Goal: Task Accomplishment & Management: Manage account settings

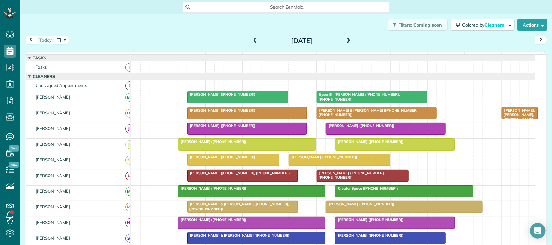
scroll to position [40, 0]
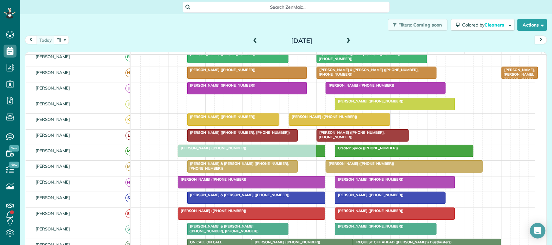
drag, startPoint x: 212, startPoint y: 109, endPoint x: 216, endPoint y: 153, distance: 44.2
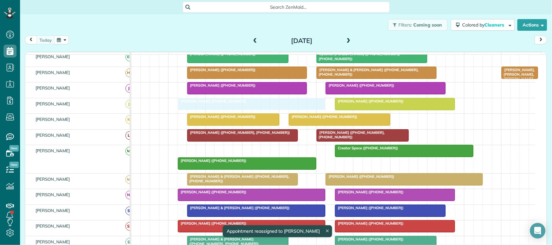
drag, startPoint x: 218, startPoint y: 160, endPoint x: 219, endPoint y: 119, distance: 40.5
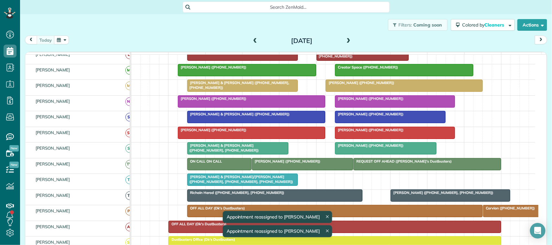
scroll to position [162, 0]
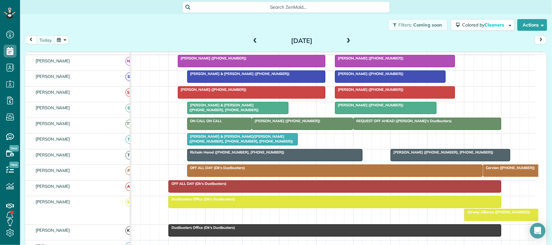
click at [56, 41] on div "today" at bounding box center [47, 40] width 44 height 9
click at [56, 41] on button "button" at bounding box center [61, 40] width 15 height 9
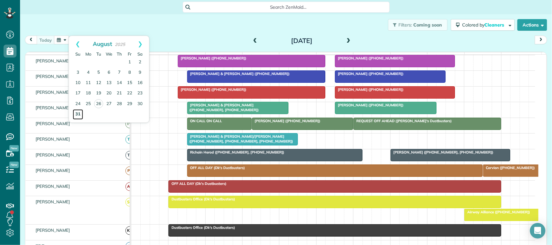
click at [79, 114] on link "31" at bounding box center [78, 114] width 10 height 10
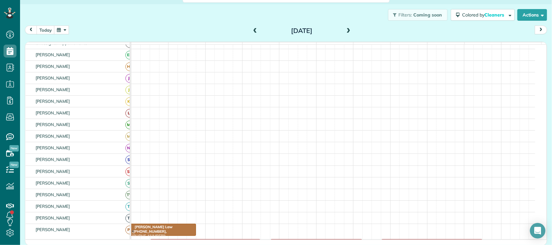
scroll to position [28, 0]
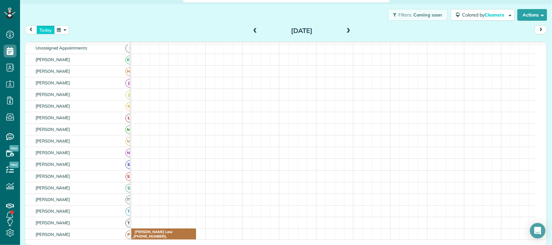
click at [48, 31] on button "today" at bounding box center [46, 30] width 18 height 9
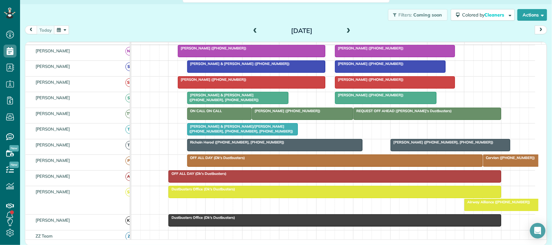
scroll to position [76, 0]
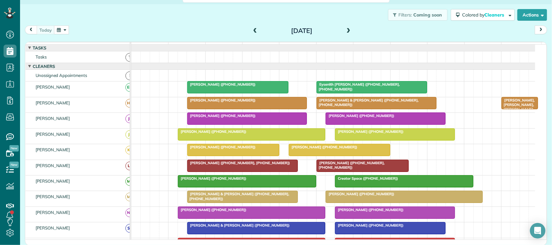
click at [253, 32] on span at bounding box center [255, 31] width 7 height 6
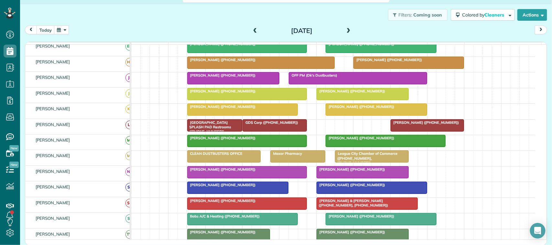
scroll to position [40, 0]
click at [372, 116] on div at bounding box center [376, 110] width 101 height 12
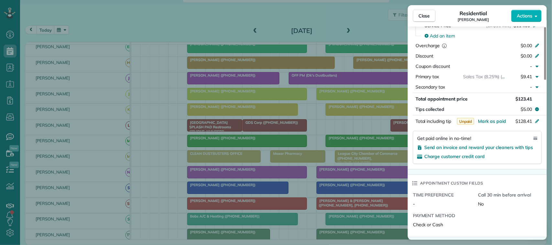
scroll to position [243, 0]
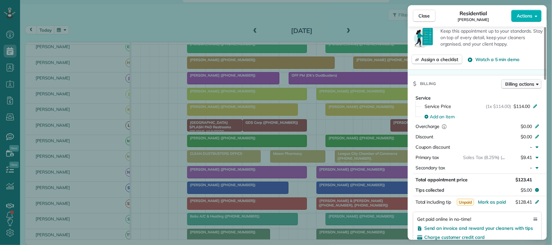
click at [526, 81] on span "Billing actions" at bounding box center [520, 84] width 29 height 6
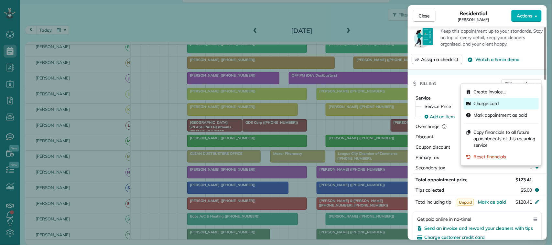
click at [510, 105] on div "Charge card" at bounding box center [501, 104] width 75 height 12
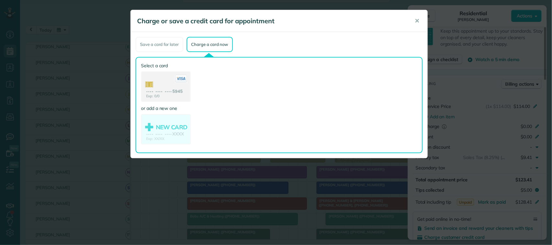
click at [167, 90] on use at bounding box center [166, 87] width 49 height 30
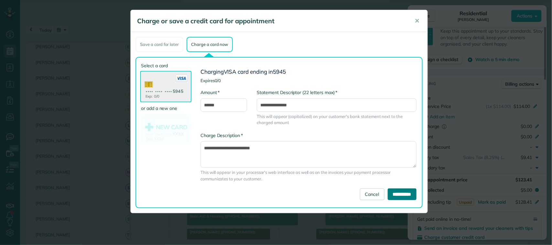
click at [390, 194] on input "**********" at bounding box center [402, 195] width 29 height 12
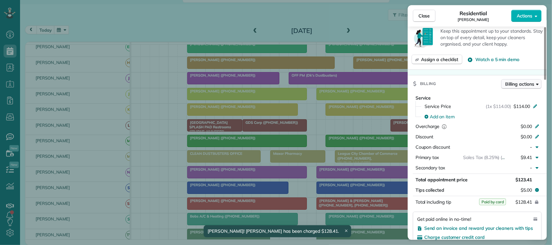
click at [522, 81] on span "Billing actions" at bounding box center [520, 84] width 29 height 6
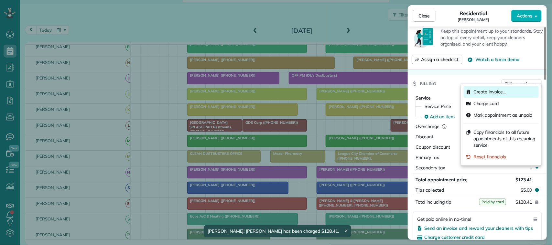
click at [489, 89] on span "Create invoice…" at bounding box center [490, 92] width 33 height 6
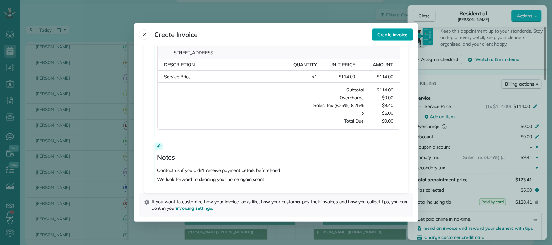
click at [404, 37] on span "Create invoice" at bounding box center [393, 34] width 30 height 6
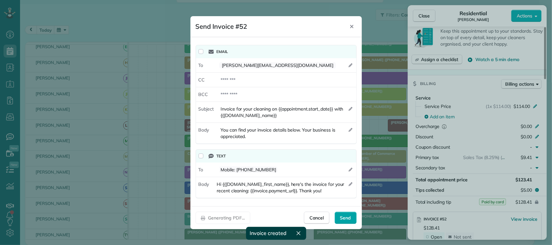
click at [344, 221] on span "Send" at bounding box center [345, 218] width 11 height 6
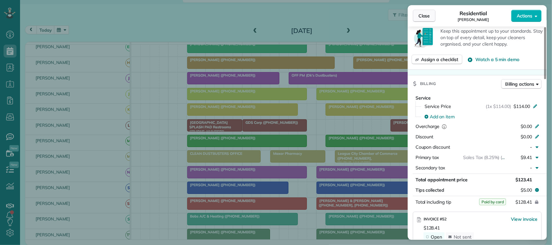
click at [431, 10] on button "Close" at bounding box center [424, 16] width 23 height 12
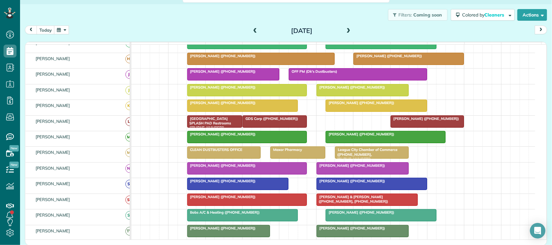
scroll to position [40, 0]
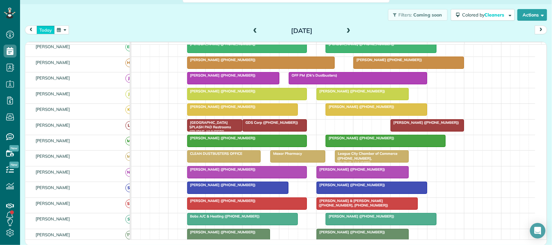
click at [52, 31] on button "today" at bounding box center [46, 30] width 18 height 9
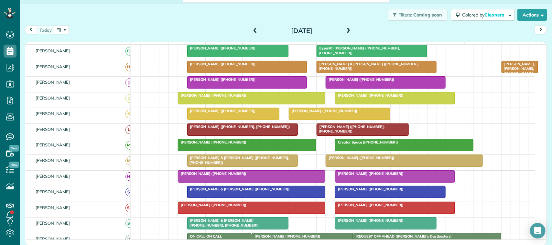
scroll to position [0, 0]
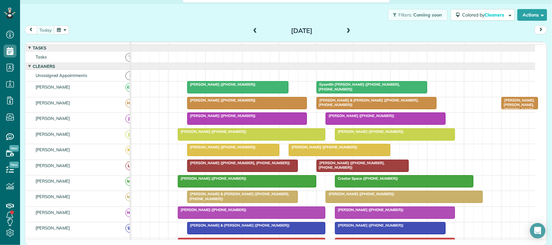
click at [107, 26] on div "today Tuesday Aug 26, 2025" at bounding box center [286, 32] width 523 height 12
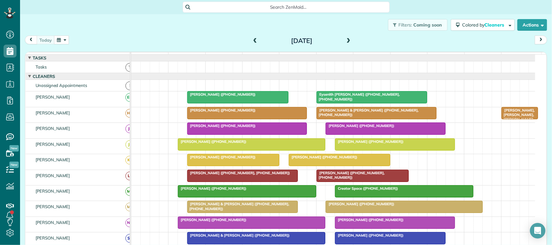
click at [95, 39] on div "today Tuesday Aug 26, 2025" at bounding box center [286, 42] width 523 height 12
click at [171, 32] on div "Filters: Coming soon Colored by Cleaners Color by Cleaner Color by Team Color b…" at bounding box center [286, 24] width 532 height 21
click at [60, 44] on div "today Tuesday Aug 26, 2025" at bounding box center [286, 42] width 523 height 12
click at [61, 41] on button "button" at bounding box center [61, 40] width 15 height 9
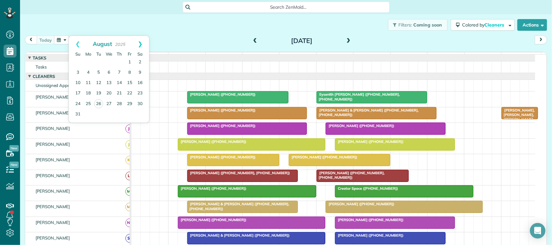
click at [144, 48] on link "Next" at bounding box center [140, 44] width 18 height 16
click at [99, 61] on link "2" at bounding box center [99, 62] width 10 height 10
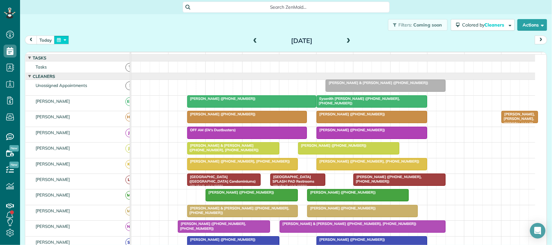
click at [62, 42] on button "button" at bounding box center [61, 40] width 15 height 9
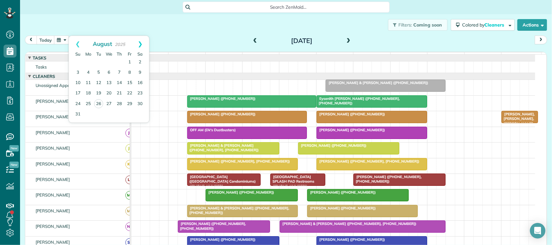
click at [138, 46] on link "Next" at bounding box center [140, 44] width 18 height 16
click at [100, 73] on link "9" at bounding box center [99, 73] width 10 height 10
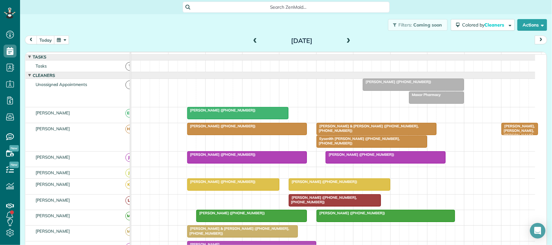
scroll to position [28, 0]
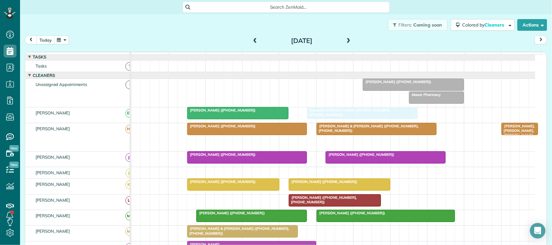
drag, startPoint x: 331, startPoint y: 151, endPoint x: 326, endPoint y: 127, distance: 24.9
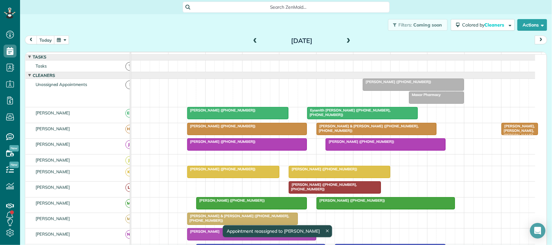
click at [66, 40] on button "button" at bounding box center [61, 40] width 15 height 9
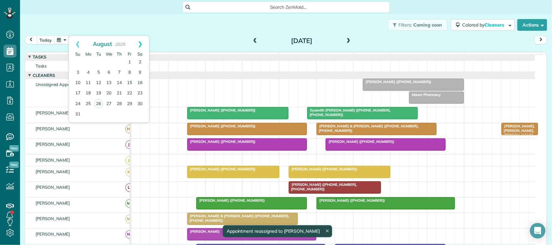
click at [139, 46] on link "Next" at bounding box center [140, 44] width 18 height 16
click at [101, 83] on link "16" at bounding box center [99, 83] width 10 height 10
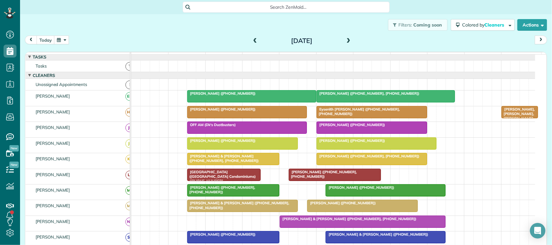
click at [252, 40] on span at bounding box center [255, 41] width 7 height 6
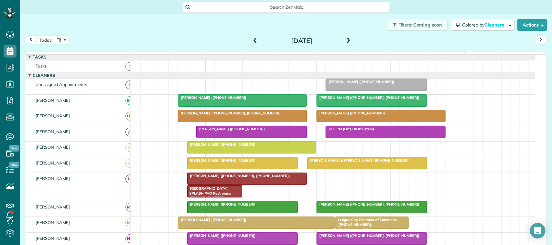
click at [347, 38] on span at bounding box center [348, 41] width 7 height 6
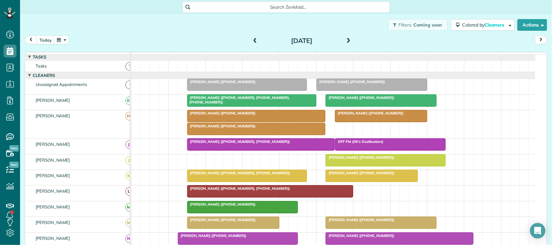
click at [347, 38] on span at bounding box center [348, 41] width 7 height 6
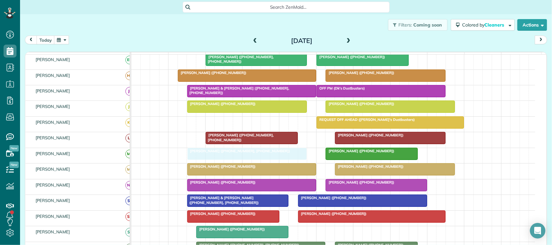
drag, startPoint x: 220, startPoint y: 129, endPoint x: 216, endPoint y: 155, distance: 26.2
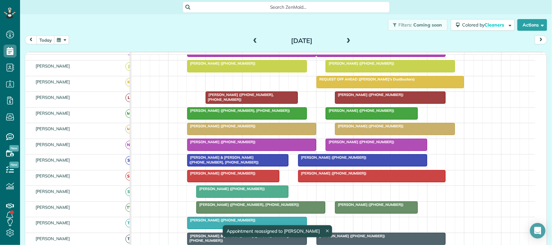
click at [216, 135] on div at bounding box center [252, 129] width 128 height 12
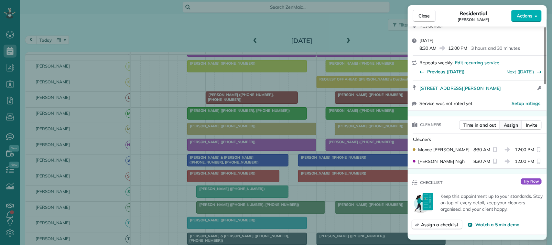
click at [508, 128] on span "Assign" at bounding box center [511, 125] width 14 height 6
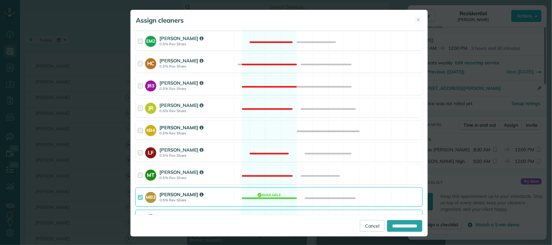
click at [203, 131] on div "Kasey Butler" at bounding box center [196, 127] width 72 height 7
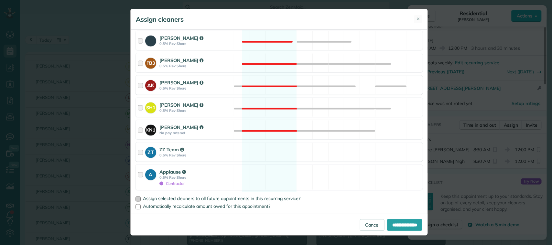
click at [206, 197] on span "Assign selected cleaners to all future appointments in this recurring service?" at bounding box center [222, 199] width 158 height 6
click at [387, 220] on input "**********" at bounding box center [404, 225] width 35 height 12
type input "**********"
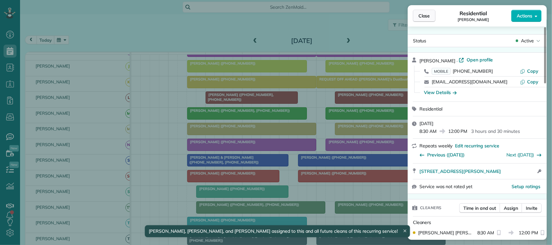
click at [431, 19] on button "Close" at bounding box center [424, 16] width 23 height 12
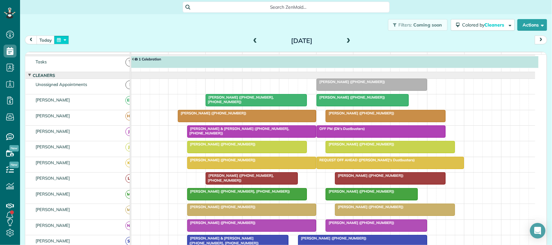
click at [66, 39] on button "button" at bounding box center [61, 40] width 15 height 9
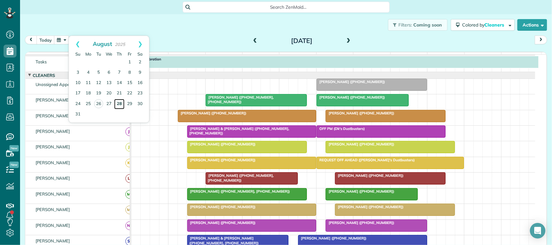
click at [122, 103] on link "28" at bounding box center [119, 104] width 10 height 10
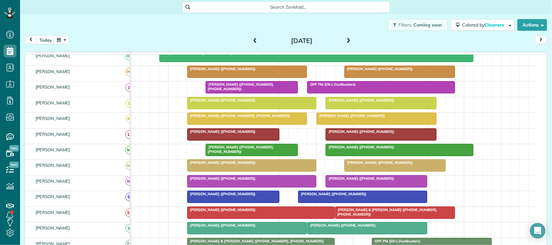
click at [63, 41] on button "button" at bounding box center [61, 40] width 15 height 9
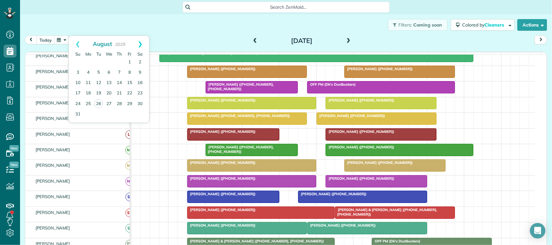
click at [142, 44] on link "Next" at bounding box center [140, 44] width 18 height 16
click at [122, 63] on link "4" at bounding box center [119, 62] width 10 height 10
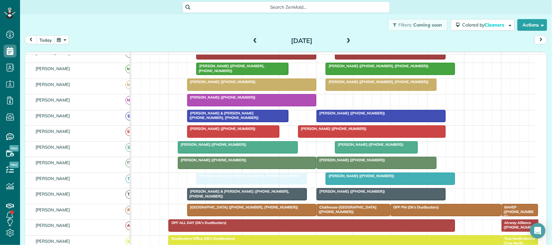
drag, startPoint x: 228, startPoint y: 150, endPoint x: 228, endPoint y: 193, distance: 43.7
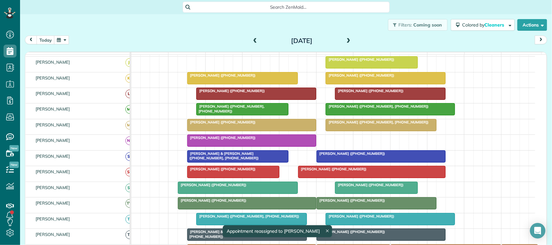
click at [211, 125] on div "Mark Giugliano (+17133856120)" at bounding box center [251, 122] width 125 height 5
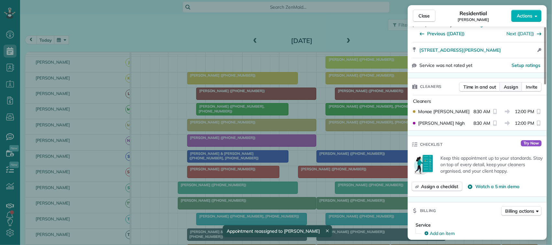
click at [518, 88] on span "Assign" at bounding box center [511, 87] width 14 height 6
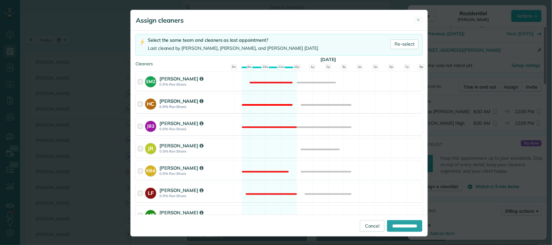
click at [211, 147] on div "[PERSON_NAME]" at bounding box center [196, 145] width 72 height 7
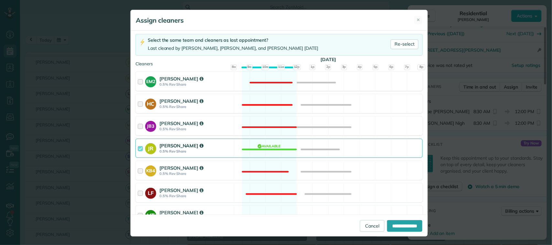
click at [292, 146] on div "JR Julissa Ramon 0.5% Rev Share Available" at bounding box center [279, 148] width 287 height 19
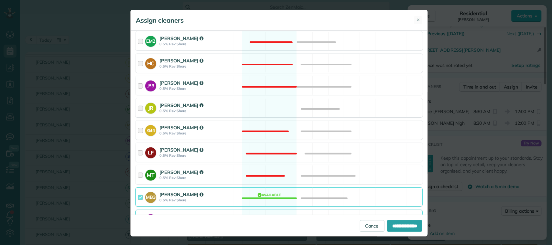
click at [224, 110] on strong "0.5% Rev Share" at bounding box center [196, 111] width 72 height 5
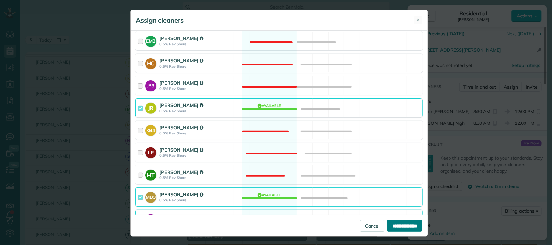
click at [387, 226] on input "**********" at bounding box center [404, 226] width 35 height 12
type input "**********"
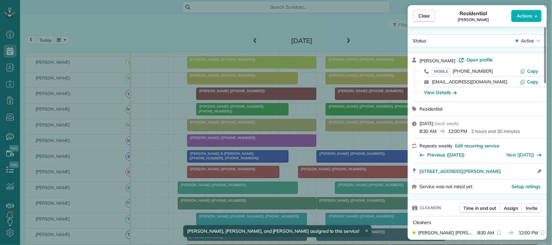
click at [428, 18] on span "Close" at bounding box center [425, 16] width 12 height 6
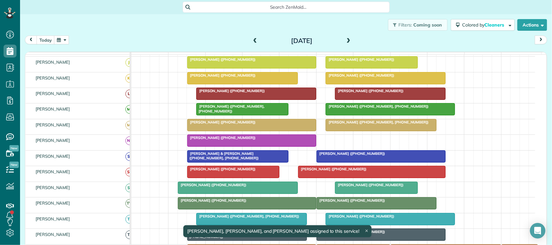
click at [345, 41] on span at bounding box center [348, 41] width 7 height 6
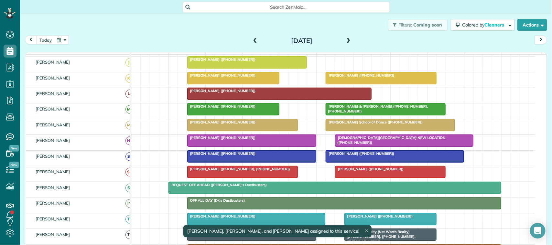
click at [55, 41] on button "button" at bounding box center [61, 40] width 15 height 9
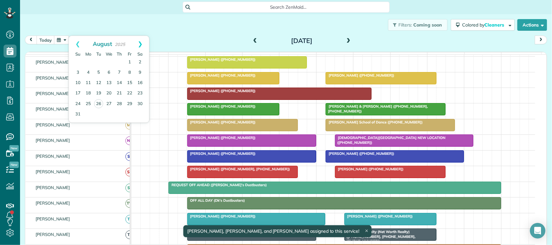
click at [139, 46] on link "Next" at bounding box center [140, 44] width 18 height 16
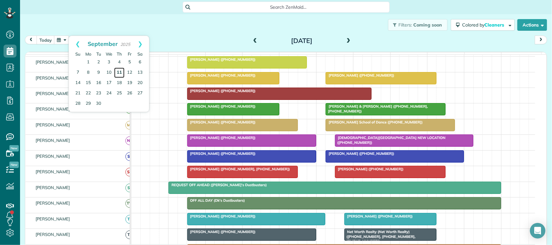
click at [122, 75] on link "11" at bounding box center [119, 73] width 10 height 10
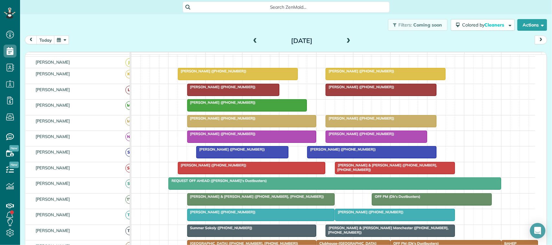
click at [223, 127] on div at bounding box center [252, 122] width 128 height 12
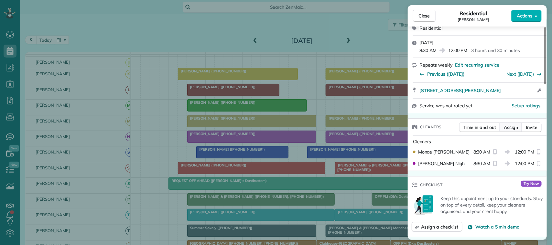
click at [513, 132] on button "Assign" at bounding box center [511, 128] width 23 height 10
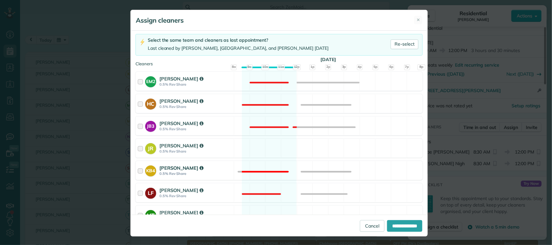
click at [201, 172] on div "[PERSON_NAME]" at bounding box center [196, 168] width 72 height 7
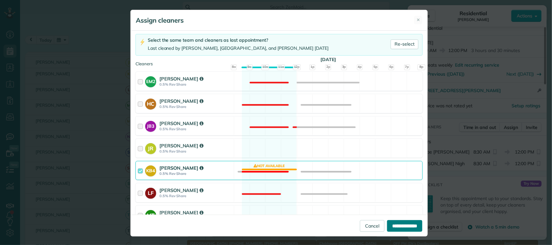
click at [391, 226] on input "**********" at bounding box center [404, 226] width 35 height 12
type input "**********"
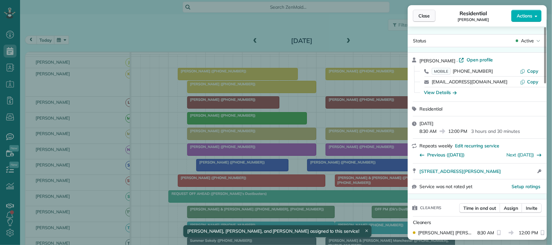
click at [426, 18] on span "Close" at bounding box center [425, 16] width 12 height 6
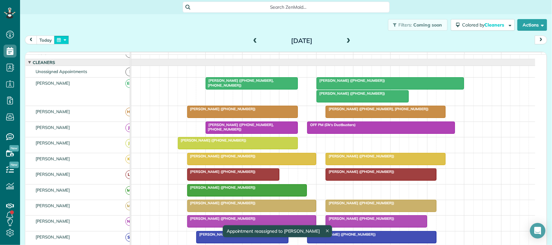
click at [58, 40] on button "button" at bounding box center [61, 40] width 15 height 9
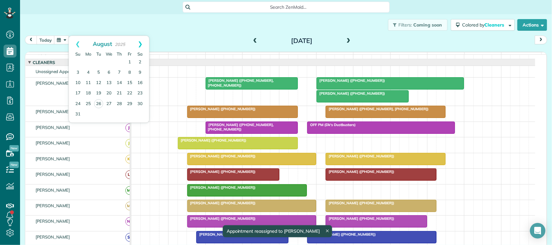
click at [141, 46] on link "Next" at bounding box center [140, 44] width 18 height 16
click at [118, 81] on link "18" at bounding box center [119, 83] width 10 height 10
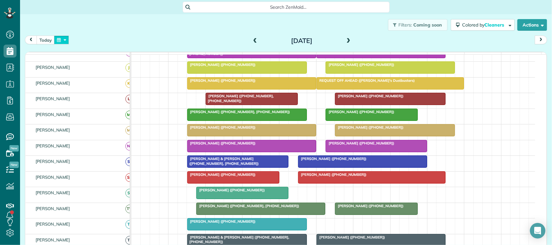
click at [62, 42] on button "button" at bounding box center [61, 40] width 15 height 9
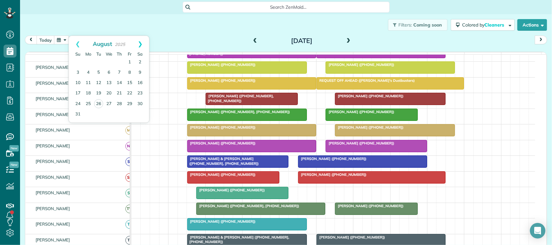
click at [144, 45] on link "Next" at bounding box center [140, 44] width 18 height 16
click at [120, 101] on td at bounding box center [119, 104] width 10 height 10
click at [121, 94] on link "25" at bounding box center [119, 93] width 10 height 10
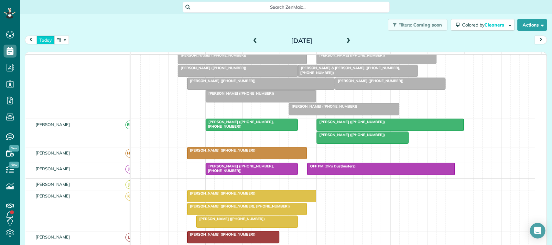
click at [47, 40] on button "today" at bounding box center [46, 40] width 18 height 9
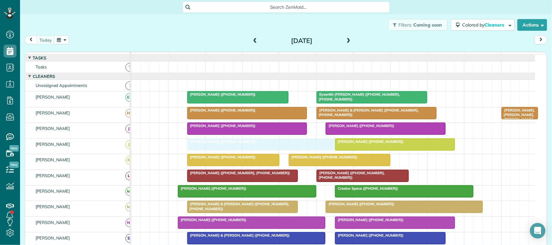
drag, startPoint x: 189, startPoint y: 153, endPoint x: 194, endPoint y: 154, distance: 5.3
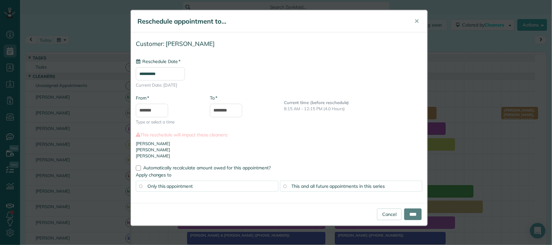
type input "**********"
click at [408, 217] on input "****" at bounding box center [413, 215] width 17 height 12
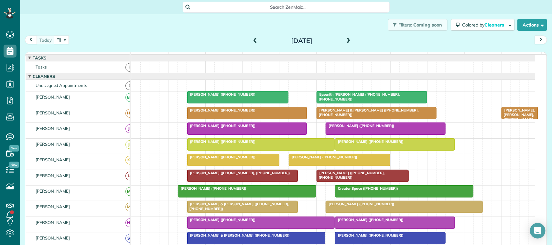
click at [347, 39] on span at bounding box center [348, 41] width 7 height 6
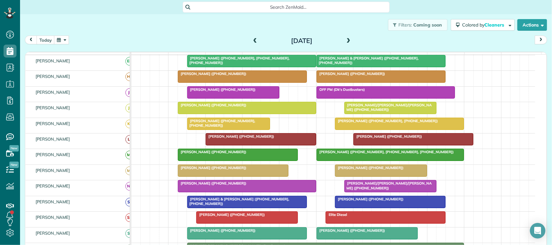
click at [348, 39] on span at bounding box center [348, 41] width 7 height 6
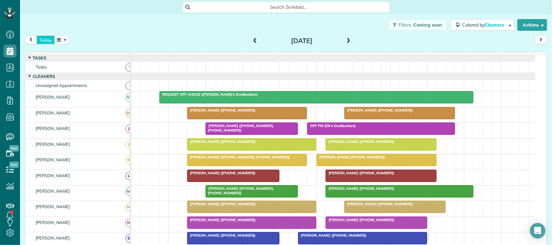
click at [49, 41] on button "today" at bounding box center [46, 40] width 18 height 9
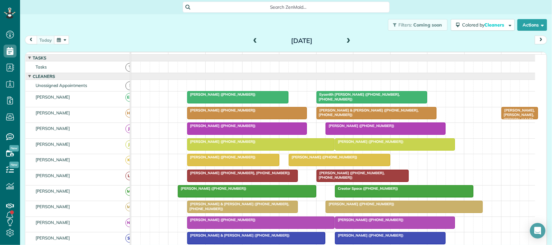
click at [347, 41] on span at bounding box center [348, 41] width 7 height 6
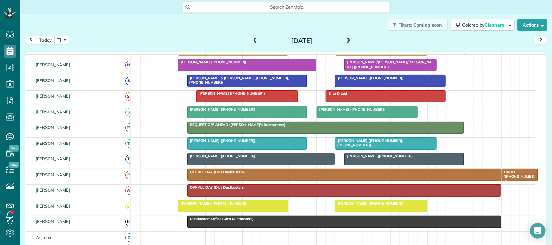
click at [49, 40] on button "today" at bounding box center [46, 40] width 18 height 9
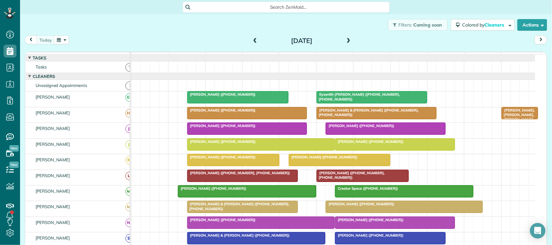
click at [83, 50] on div "today Tuesday Aug 26, 2025 function(groupId) { return _("Cleaners"); } 7am 8am …" at bounding box center [286, 135] width 523 height 199
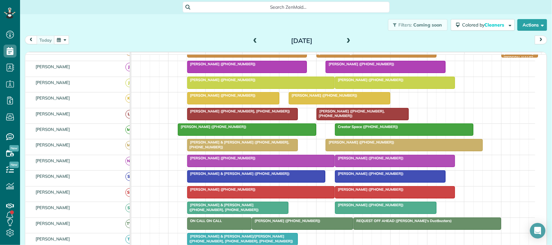
scroll to position [40, 0]
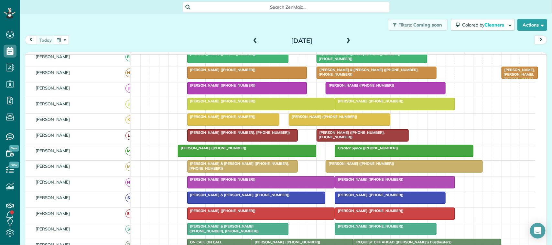
click at [348, 39] on span at bounding box center [348, 41] width 7 height 6
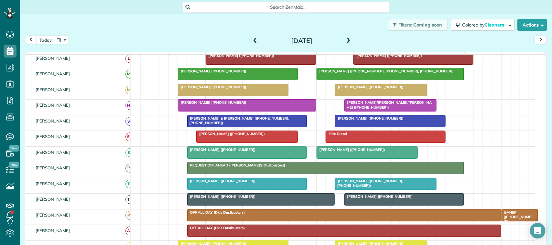
scroll to position [162, 0]
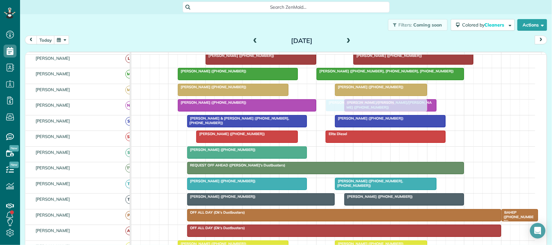
drag, startPoint x: 332, startPoint y: 159, endPoint x: 341, endPoint y: 120, distance: 39.7
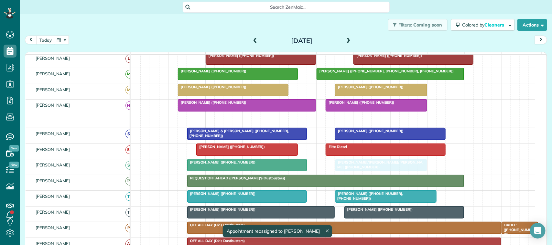
drag, startPoint x: 363, startPoint y: 126, endPoint x: 358, endPoint y: 169, distance: 43.1
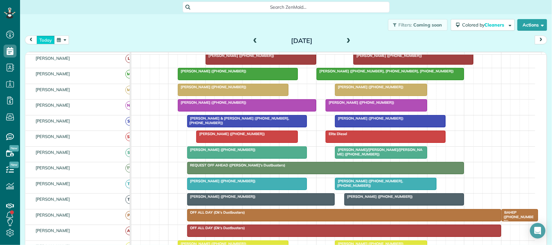
click at [46, 37] on button "today" at bounding box center [46, 40] width 18 height 9
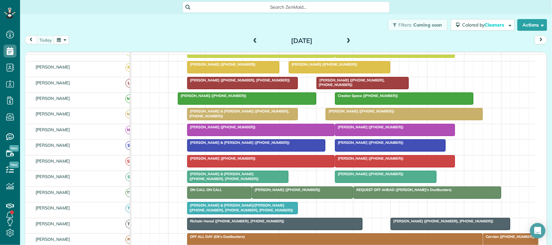
scroll to position [113, 0]
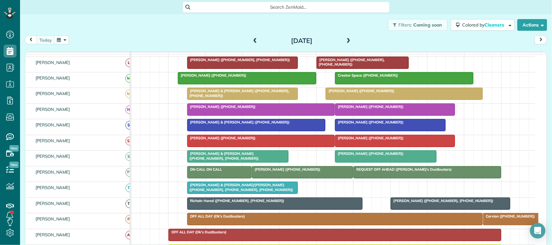
click at [235, 160] on span "[PERSON_NAME] & [PERSON_NAME] ([PHONE_NUMBER], [PHONE_NUMBER])" at bounding box center [223, 155] width 72 height 9
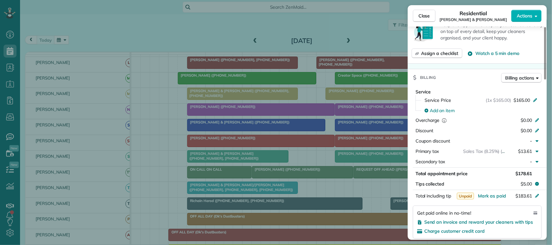
scroll to position [324, 0]
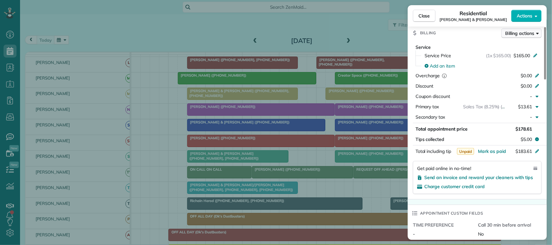
click at [526, 34] on span "Billing actions" at bounding box center [520, 33] width 29 height 6
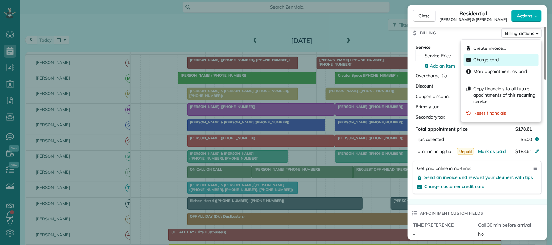
click at [496, 62] on span "Charge card" at bounding box center [487, 60] width 26 height 6
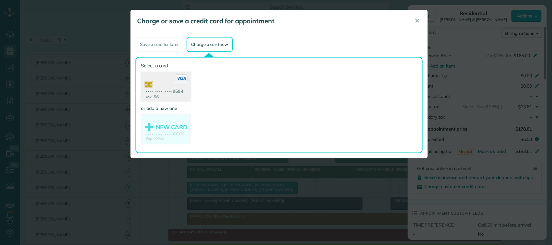
click at [170, 83] on use at bounding box center [166, 87] width 50 height 31
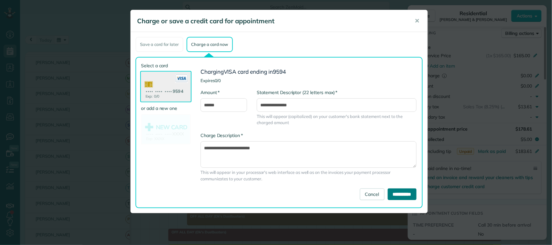
click at [394, 190] on input "**********" at bounding box center [402, 195] width 29 height 12
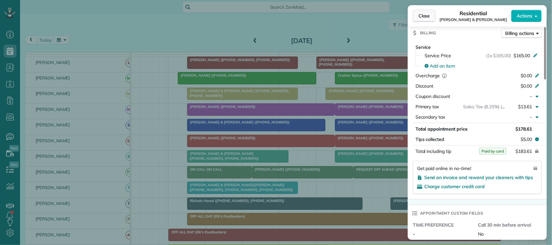
click at [424, 20] on button "Close" at bounding box center [424, 16] width 23 height 12
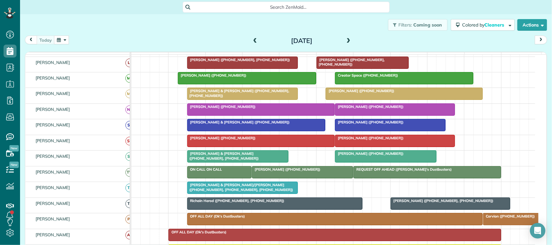
click at [270, 178] on div at bounding box center [302, 173] width 101 height 12
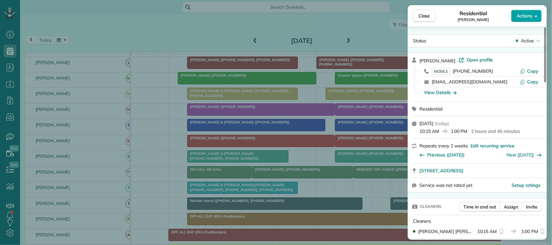
click at [531, 16] on span "Actions" at bounding box center [525, 16] width 16 height 6
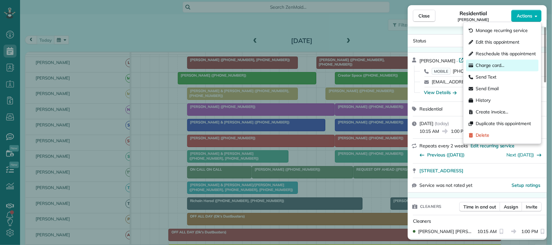
click at [504, 63] on span "Charge card…" at bounding box center [490, 65] width 29 height 6
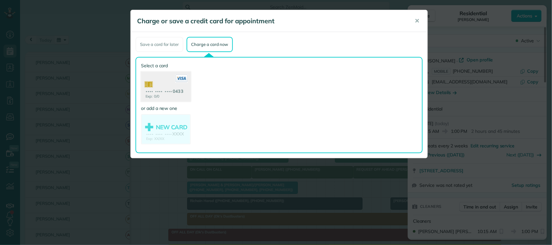
click at [162, 87] on use at bounding box center [166, 87] width 50 height 31
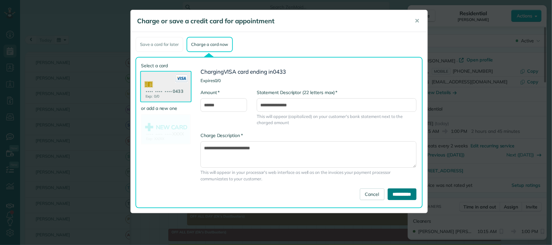
click at [402, 190] on input "**********" at bounding box center [402, 195] width 29 height 12
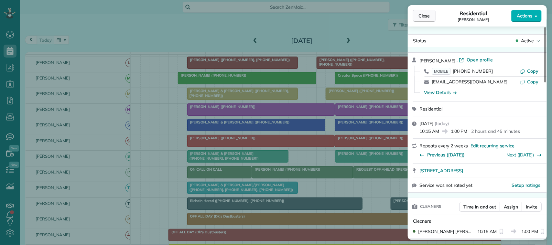
click at [419, 18] on span "Close" at bounding box center [425, 16] width 12 height 6
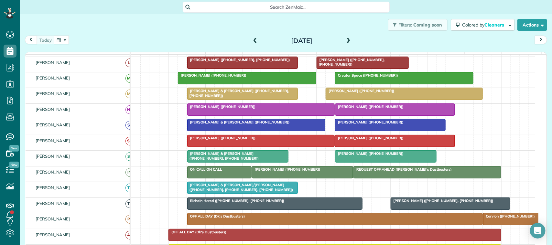
click at [219, 62] on span "[PERSON_NAME] ([PHONE_NUMBER], [PHONE_NUMBER])" at bounding box center [239, 60] width 104 height 5
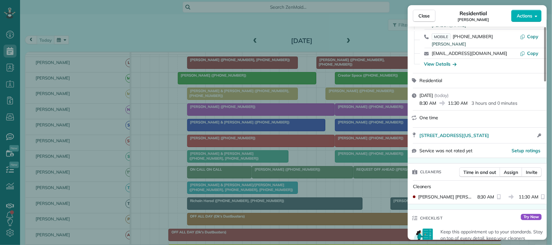
scroll to position [202, 0]
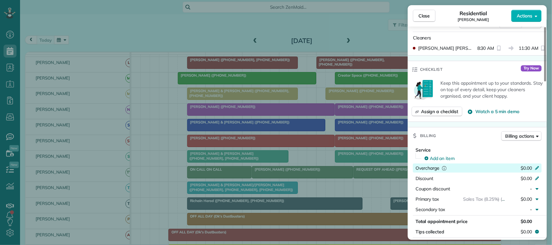
click at [528, 169] on span "$0.00" at bounding box center [526, 168] width 11 height 6
type input "*****"
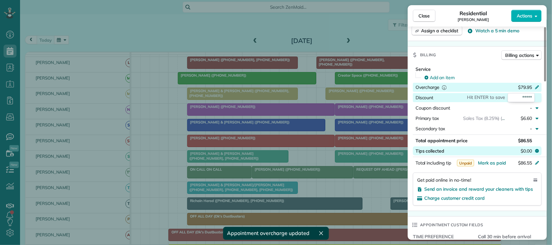
click at [529, 153] on span "$0.00" at bounding box center [526, 151] width 11 height 6
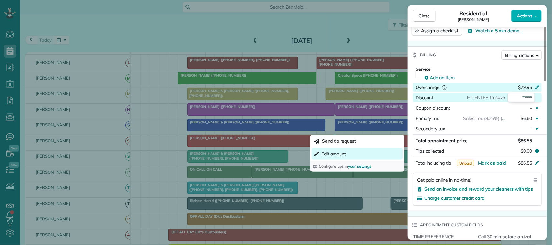
click at [363, 159] on button "Edit amount" at bounding box center [357, 154] width 91 height 12
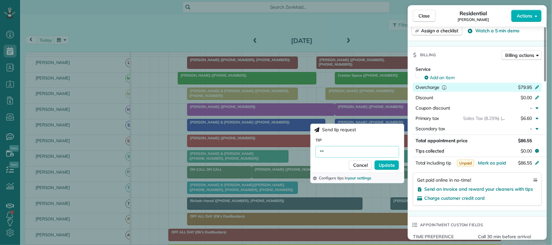
click at [351, 153] on input "**" at bounding box center [357, 152] width 83 height 12
type input "******"
click at [387, 164] on span "Update" at bounding box center [387, 165] width 16 height 6
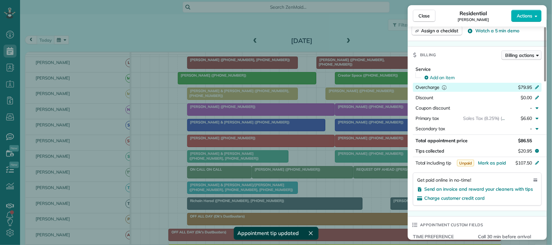
click at [523, 57] on span "Billing actions" at bounding box center [520, 55] width 29 height 6
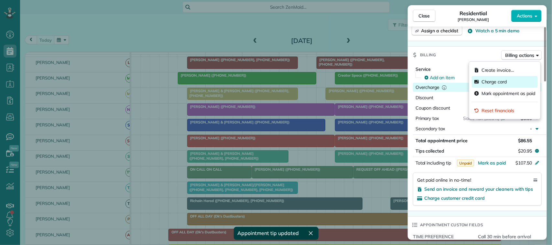
click at [514, 79] on div "Charge card" at bounding box center [505, 82] width 66 height 12
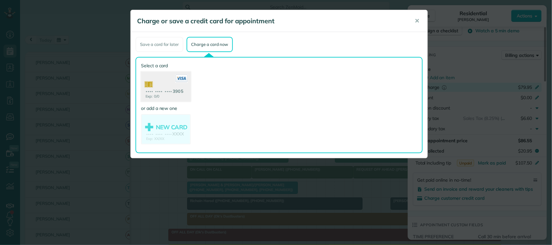
click at [183, 89] on use at bounding box center [166, 87] width 50 height 31
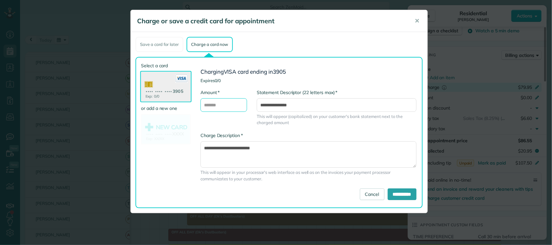
click at [223, 102] on input "* Amount" at bounding box center [224, 105] width 47 height 14
type input "******"
click at [388, 197] on input "**********" at bounding box center [402, 195] width 29 height 12
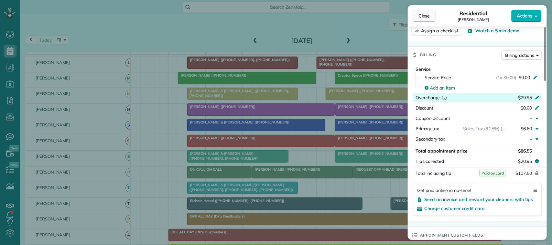
click at [427, 14] on span "Close" at bounding box center [425, 16] width 12 height 6
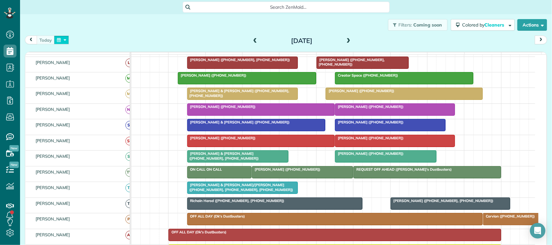
click at [58, 39] on button "button" at bounding box center [61, 40] width 15 height 9
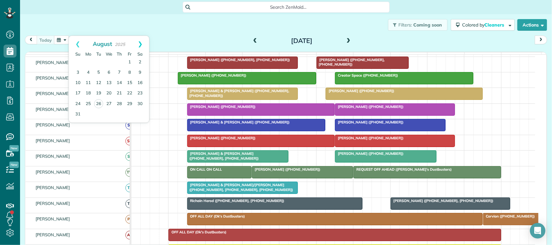
click at [141, 39] on link "Next" at bounding box center [140, 44] width 18 height 16
click at [96, 73] on link "9" at bounding box center [99, 73] width 10 height 10
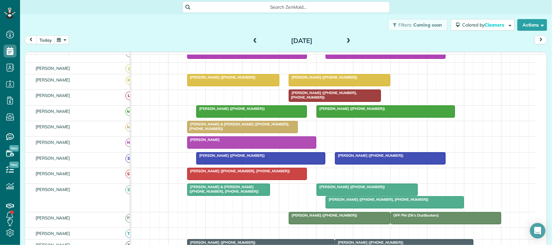
scroll to position [126, 0]
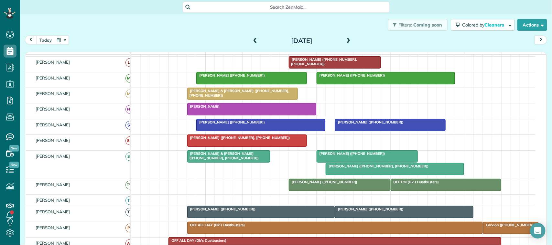
click at [325, 191] on div at bounding box center [339, 185] width 101 height 12
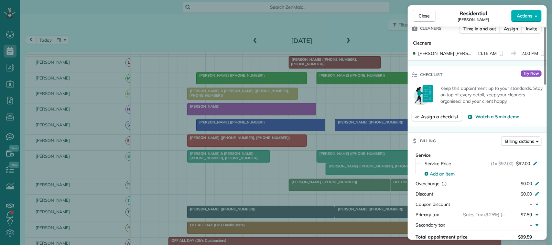
scroll to position [202, 0]
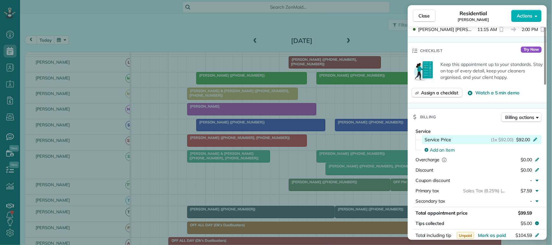
click at [527, 138] on span "$92.00" at bounding box center [523, 140] width 14 height 6
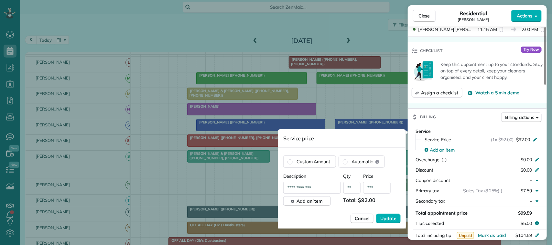
click at [382, 186] on input "***" at bounding box center [377, 188] width 28 height 12
type input "****"
click at [376, 214] on button "Update" at bounding box center [388, 219] width 25 height 10
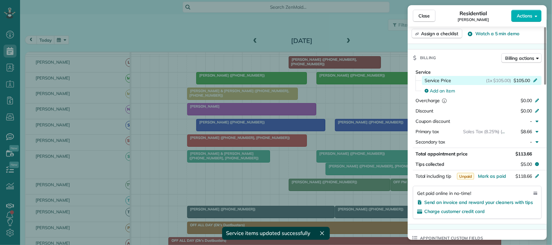
scroll to position [283, 0]
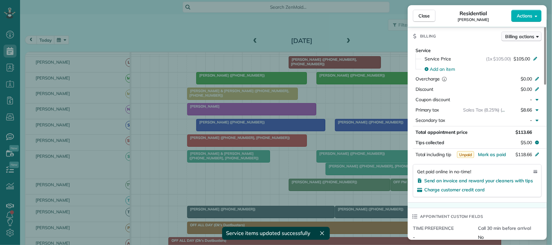
click at [518, 35] on span "Billing actions" at bounding box center [520, 36] width 29 height 6
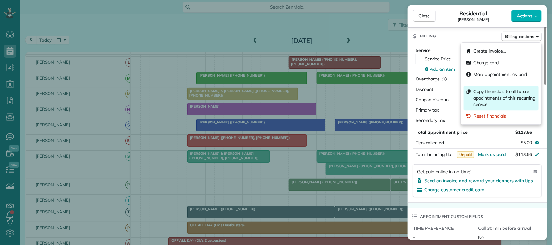
click at [506, 98] on span "Copy financials to all future appointments of this recurring service" at bounding box center [505, 97] width 63 height 19
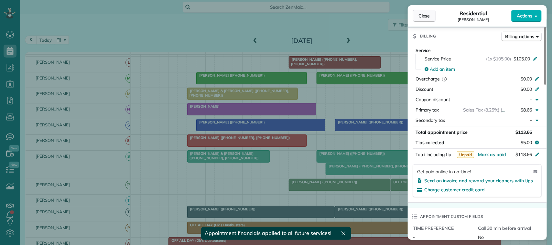
click at [429, 15] on span "Close" at bounding box center [425, 16] width 12 height 6
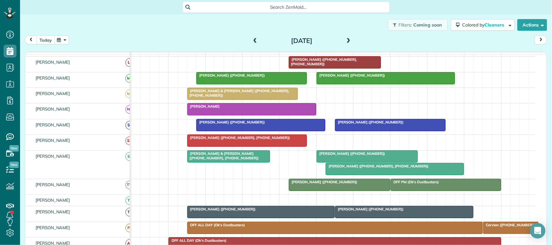
click at [52, 38] on button "today" at bounding box center [46, 40] width 18 height 9
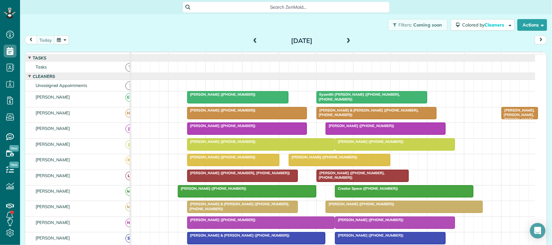
click at [219, 191] on span "[PERSON_NAME] ([PHONE_NUMBER])" at bounding box center [212, 188] width 69 height 5
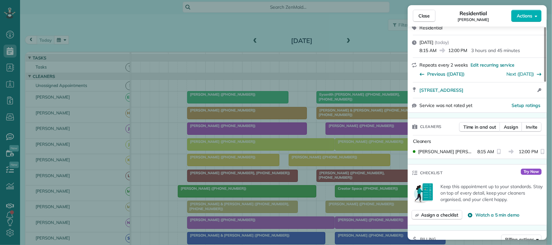
scroll to position [162, 0]
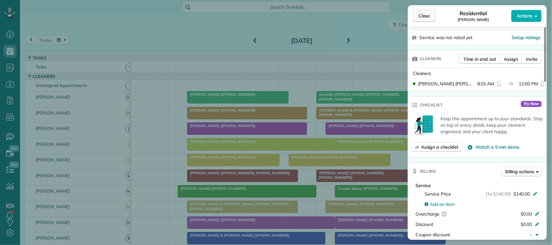
click at [427, 15] on span "Close" at bounding box center [425, 16] width 12 height 6
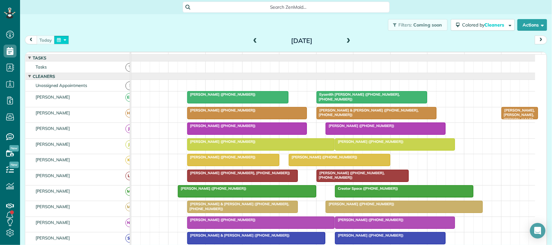
click at [67, 40] on button "button" at bounding box center [61, 40] width 15 height 9
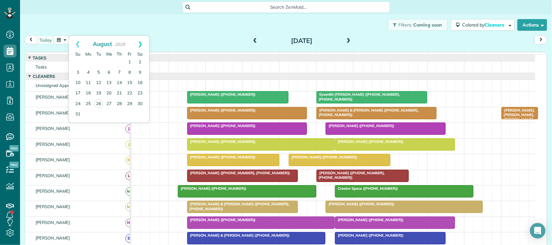
click at [139, 41] on link "Next" at bounding box center [140, 44] width 18 height 16
click at [99, 72] on link "9" at bounding box center [99, 73] width 10 height 10
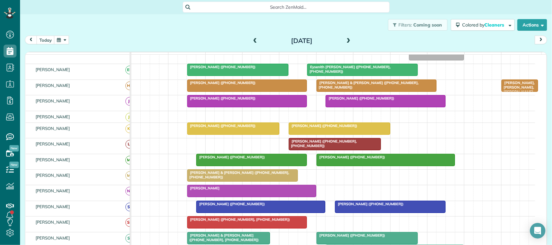
scroll to position [43, 0]
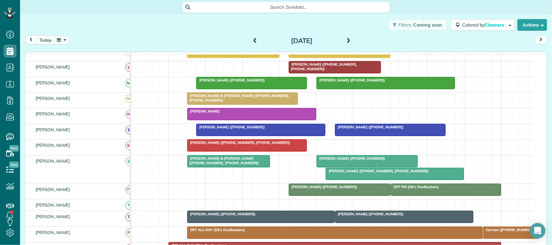
click at [366, 89] on div at bounding box center [386, 83] width 138 height 12
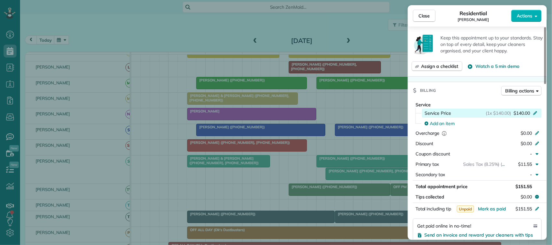
click at [522, 110] on span "$140.00" at bounding box center [522, 113] width 17 height 6
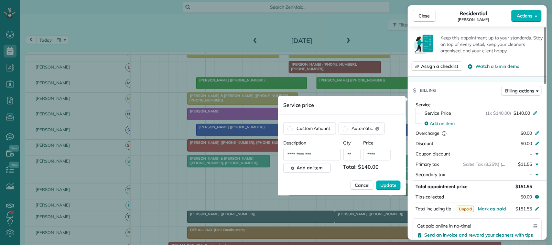
drag, startPoint x: 375, startPoint y: 156, endPoint x: 381, endPoint y: 160, distance: 7.6
click at [375, 156] on input "****" at bounding box center [377, 155] width 28 height 12
type input "****"
click at [393, 183] on span "Update" at bounding box center [389, 186] width 16 height 6
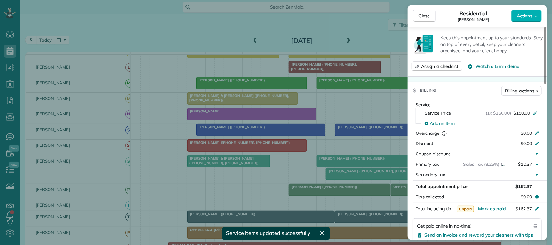
click at [517, 82] on div "Billing Billing actions" at bounding box center [477, 90] width 139 height 17
click at [517, 89] on span "Billing actions" at bounding box center [520, 91] width 29 height 6
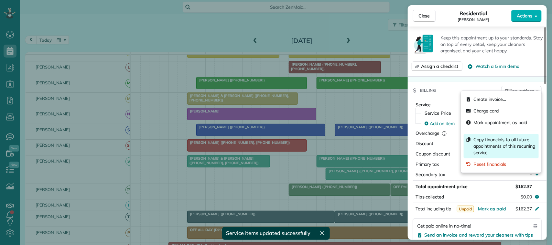
click at [510, 145] on span "Copy financials to all future appointments of this recurring service" at bounding box center [505, 146] width 63 height 19
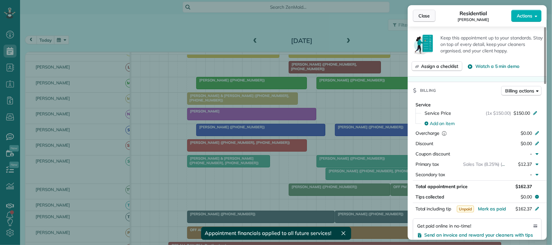
click at [427, 17] on span "Close" at bounding box center [425, 16] width 12 height 6
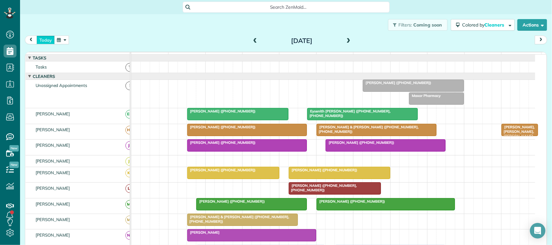
click at [47, 42] on button "today" at bounding box center [46, 40] width 18 height 9
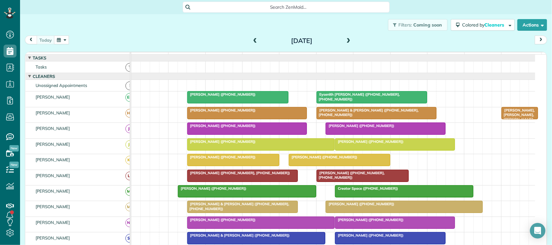
click at [68, 40] on button "button" at bounding box center [61, 40] width 15 height 9
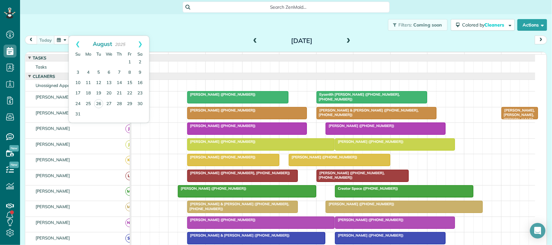
click at [85, 18] on div "Filters: Coming soon Colored by Cleaners Color by Cleaner Color by Team Color b…" at bounding box center [286, 24] width 532 height 21
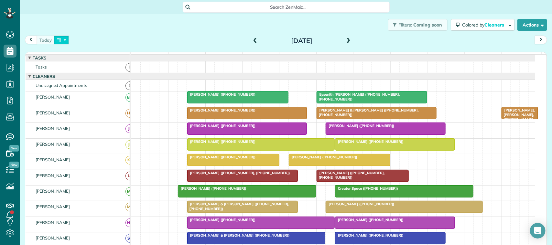
click at [57, 42] on button "button" at bounding box center [61, 40] width 15 height 9
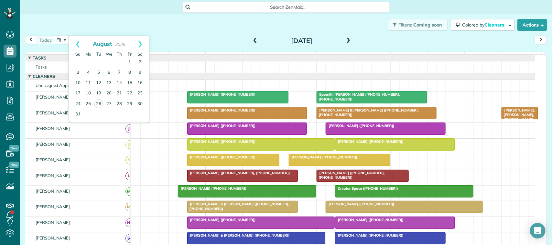
click at [121, 29] on div "Filters: Coming soon Colored by Cleaners Color by Cleaner Color by Team Color b…" at bounding box center [286, 24] width 532 height 21
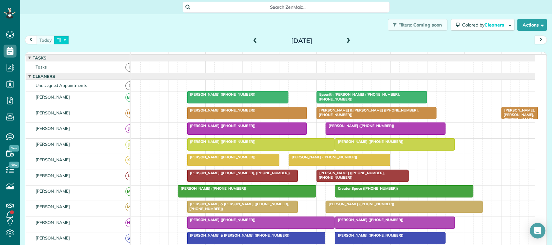
click at [66, 41] on button "button" at bounding box center [61, 40] width 15 height 9
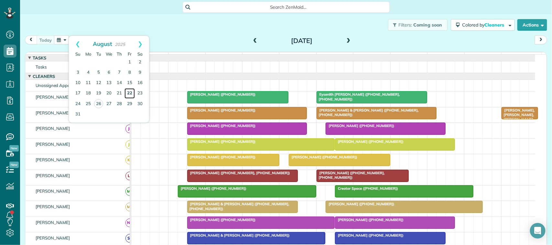
click at [128, 90] on link "22" at bounding box center [130, 93] width 10 height 10
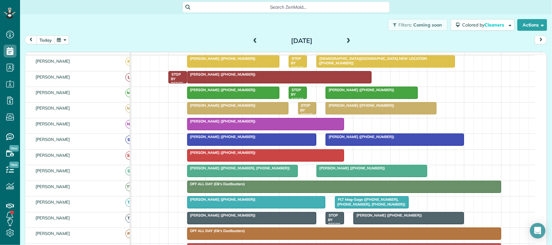
scroll to position [81, 0]
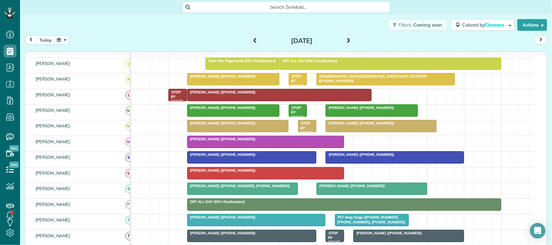
click at [61, 36] on button "button" at bounding box center [61, 40] width 15 height 9
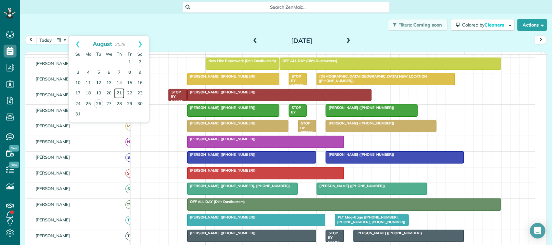
click at [122, 91] on link "21" at bounding box center [119, 93] width 10 height 10
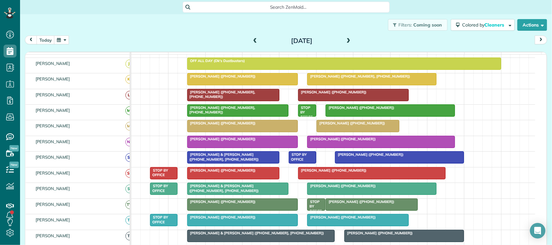
click at [254, 36] on div "Thursday Aug 21, 2025" at bounding box center [302, 41] width 104 height 10
click at [255, 38] on span at bounding box center [255, 41] width 7 height 10
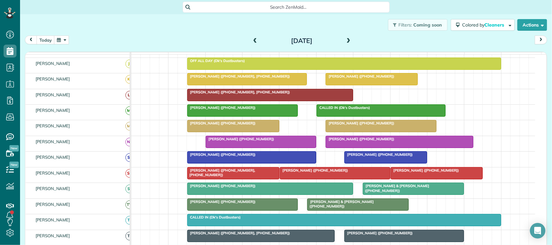
click at [248, 126] on div "Rose Murray (+18322656814)" at bounding box center [233, 123] width 88 height 5
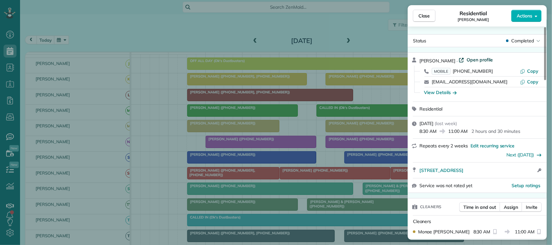
click at [470, 60] on span "Open profile" at bounding box center [480, 60] width 26 height 6
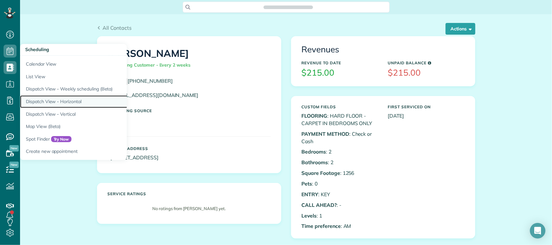
click at [73, 99] on link "Dispatch View - Horizontal" at bounding box center [101, 101] width 162 height 13
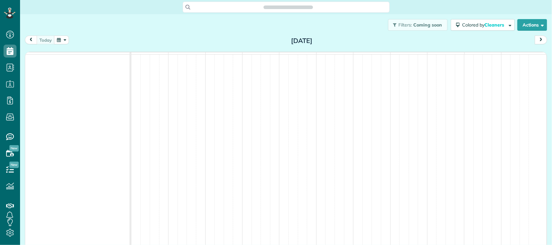
scroll to position [3, 3]
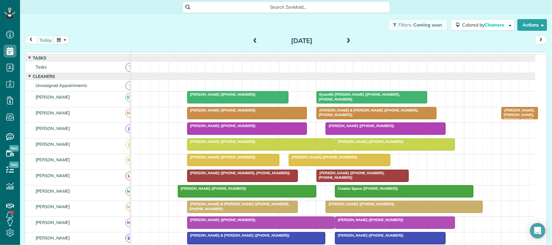
click at [61, 46] on div "today Tuesday Aug 26, 2025" at bounding box center [286, 42] width 523 height 12
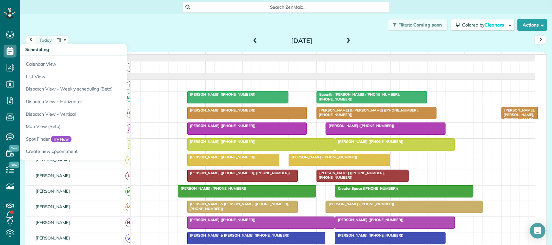
click at [61, 41] on button "button" at bounding box center [61, 40] width 15 height 9
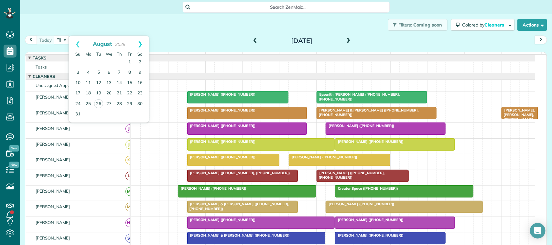
click at [140, 46] on link "Next" at bounding box center [140, 44] width 18 height 16
click at [130, 61] on link "5" at bounding box center [130, 62] width 10 height 10
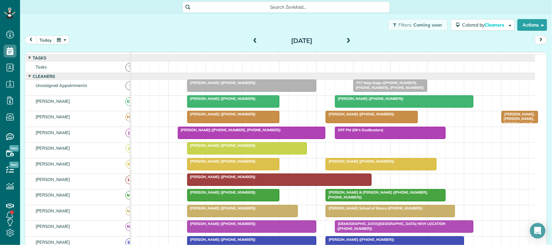
click at [214, 154] on div at bounding box center [247, 149] width 119 height 12
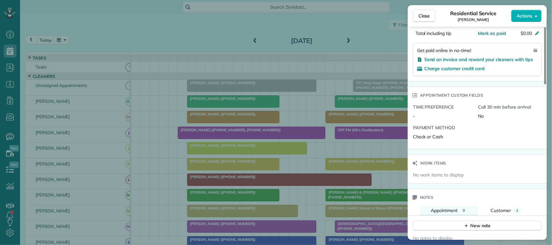
scroll to position [446, 0]
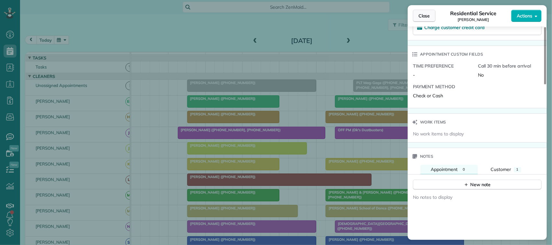
click at [422, 15] on span "Close" at bounding box center [425, 16] width 12 height 6
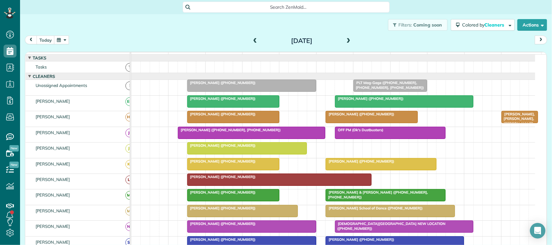
click at [57, 44] on button "button" at bounding box center [61, 40] width 15 height 9
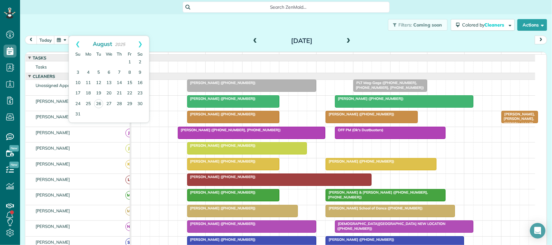
click at [192, 37] on div "today Friday Sep 5, 2025" at bounding box center [286, 42] width 523 height 12
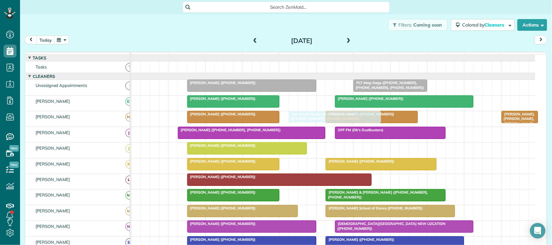
drag, startPoint x: 362, startPoint y: 168, endPoint x: 307, endPoint y: 125, distance: 70.4
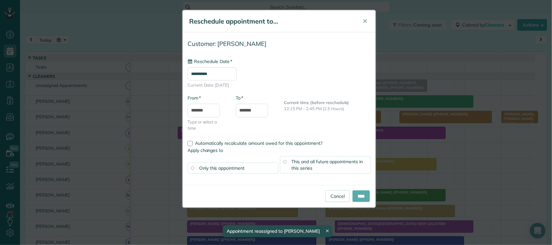
type input "**********"
click at [362, 197] on input "****" at bounding box center [361, 197] width 17 height 12
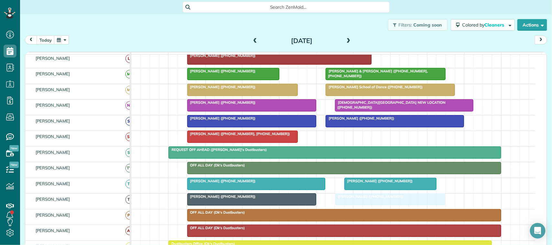
drag, startPoint x: 358, startPoint y: 147, endPoint x: 360, endPoint y: 205, distance: 57.6
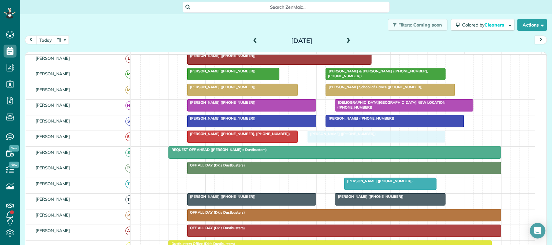
drag, startPoint x: 217, startPoint y: 190, endPoint x: 334, endPoint y: 143, distance: 126.0
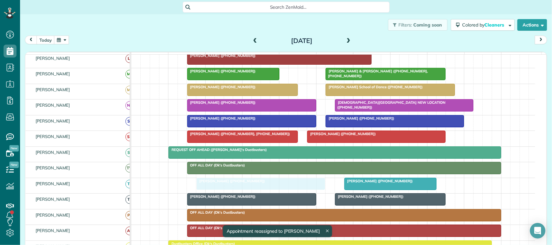
drag, startPoint x: 229, startPoint y: 88, endPoint x: 239, endPoint y: 183, distance: 96.3
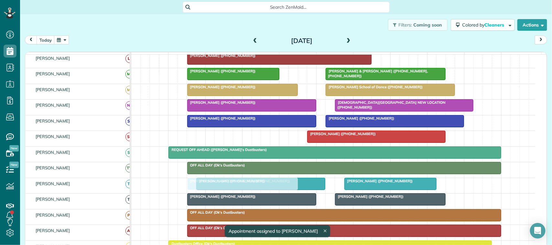
drag, startPoint x: 217, startPoint y: 142, endPoint x: 219, endPoint y: 184, distance: 42.1
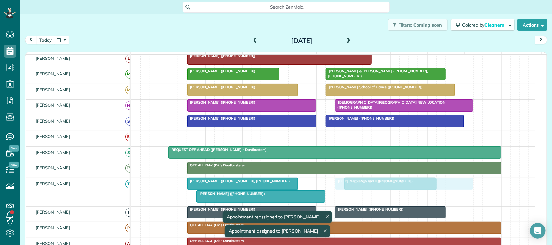
drag, startPoint x: 339, startPoint y: 144, endPoint x: 369, endPoint y: 196, distance: 59.6
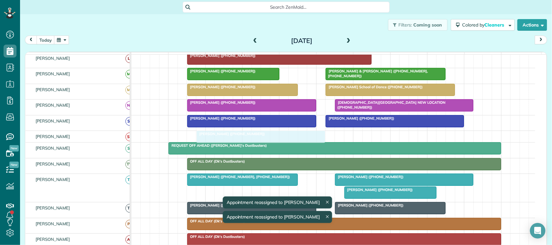
drag, startPoint x: 219, startPoint y: 201, endPoint x: 219, endPoint y: 150, distance: 51.5
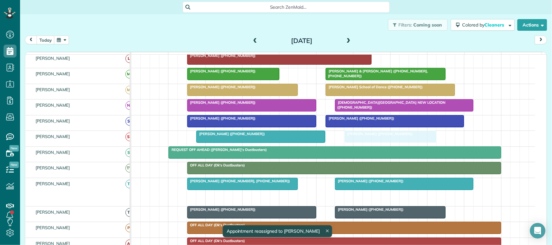
drag, startPoint x: 366, startPoint y: 205, endPoint x: 369, endPoint y: 148, distance: 56.7
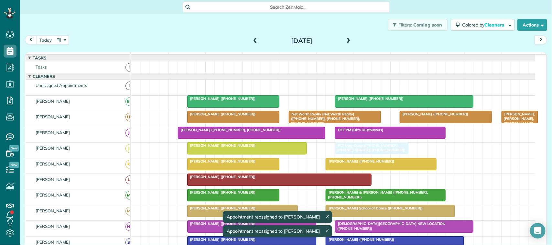
drag, startPoint x: 374, startPoint y: 91, endPoint x: 357, endPoint y: 150, distance: 61.0
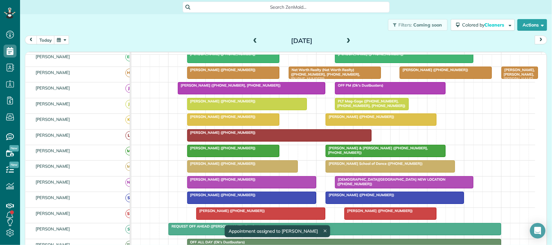
click at [217, 110] on div at bounding box center [247, 104] width 119 height 12
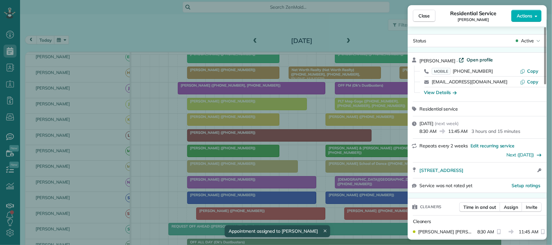
click at [478, 59] on span "Open profile" at bounding box center [480, 60] width 26 height 6
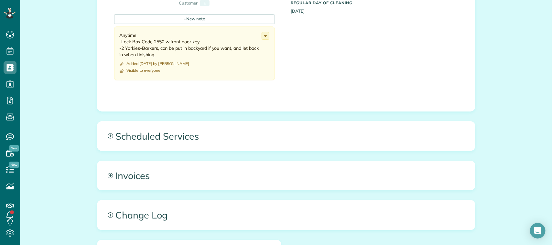
scroll to position [243, 0]
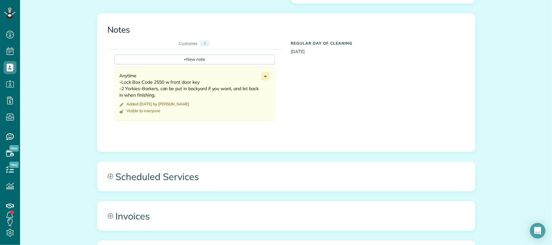
click at [262, 78] on icon at bounding box center [265, 76] width 7 height 7
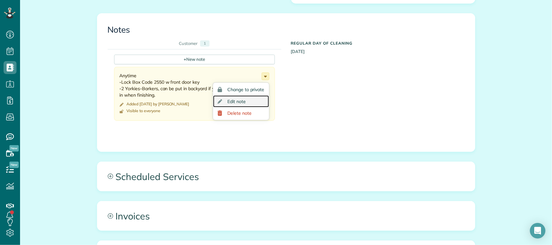
click at [258, 104] on link "Edit note" at bounding box center [241, 101] width 56 height 12
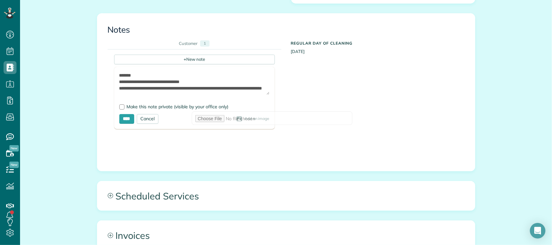
click at [180, 94] on textarea "**********" at bounding box center [194, 83] width 150 height 23
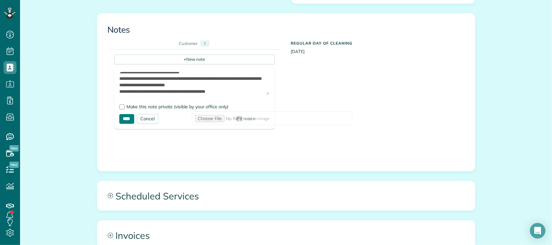
type textarea "**********"
click at [125, 123] on input "****" at bounding box center [126, 119] width 15 height 10
type input "**********"
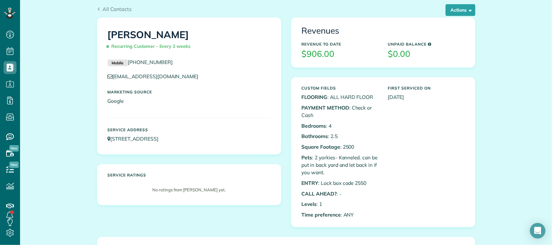
scroll to position [0, 0]
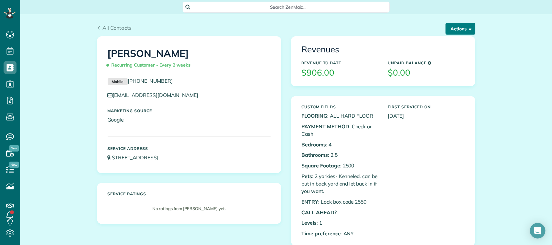
click at [450, 32] on button "Actions" at bounding box center [461, 29] width 30 height 12
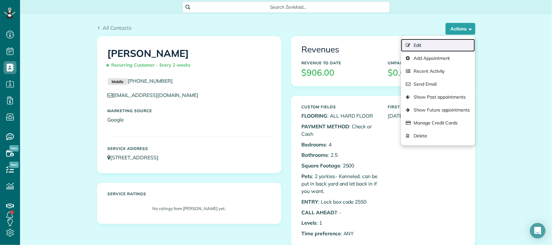
click at [444, 42] on link "Edit" at bounding box center [438, 45] width 74 height 13
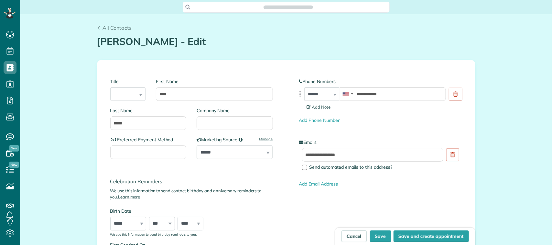
type input "**********"
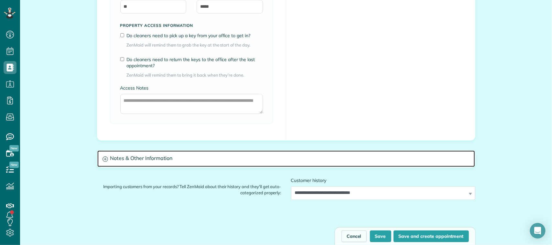
click at [136, 159] on h3 "Notes & Other Information" at bounding box center [286, 159] width 378 height 17
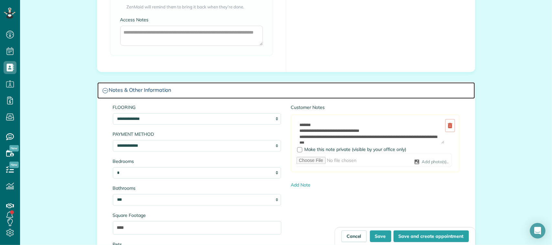
scroll to position [566, 0]
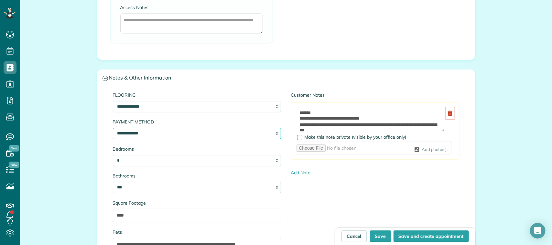
click at [140, 139] on select "**********" at bounding box center [197, 134] width 169 height 12
select select "**********"
click at [113, 129] on select "**********" at bounding box center [197, 134] width 169 height 12
click at [382, 236] on button "Save" at bounding box center [380, 237] width 21 height 12
type input "**********"
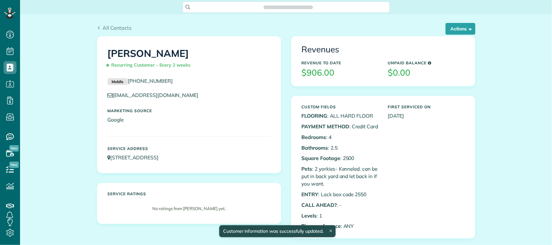
scroll to position [3, 3]
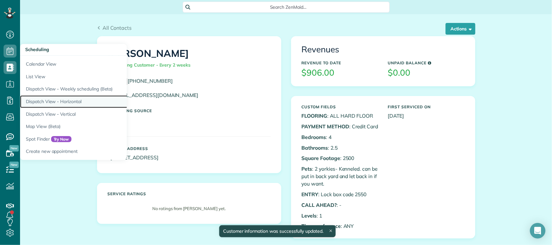
click at [70, 102] on link "Dispatch View - Horizontal" at bounding box center [101, 101] width 162 height 13
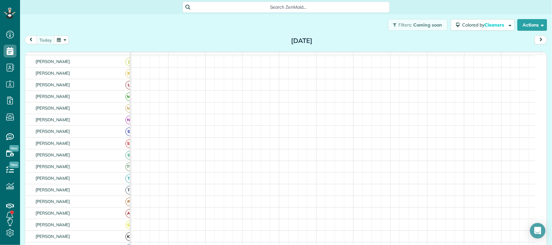
scroll to position [97, 0]
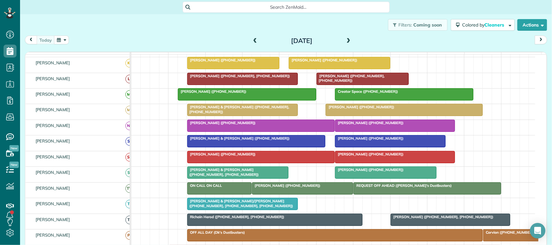
click at [253, 42] on span at bounding box center [255, 41] width 7 height 6
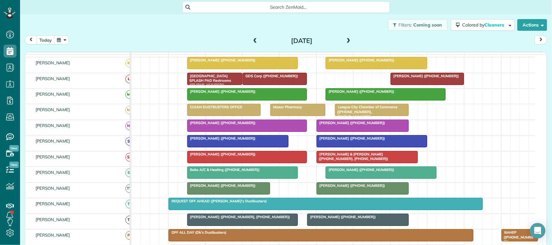
click at [355, 147] on div at bounding box center [372, 142] width 110 height 12
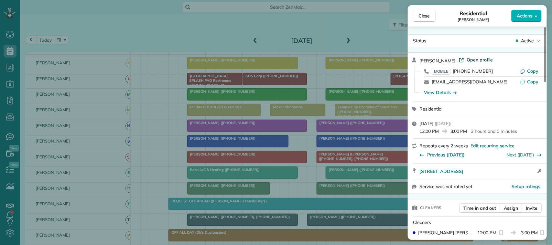
click at [478, 57] on span "Open profile" at bounding box center [480, 60] width 26 height 6
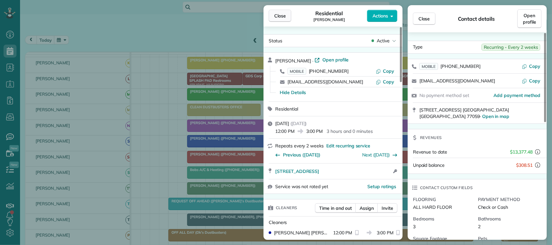
click at [279, 10] on button "Close" at bounding box center [280, 16] width 23 height 12
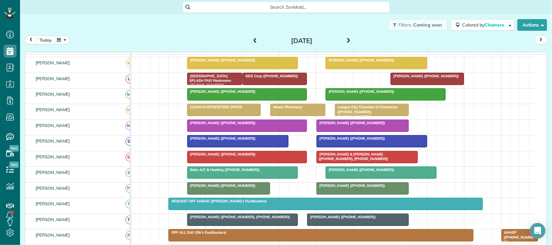
click at [62, 39] on button "button" at bounding box center [61, 40] width 15 height 9
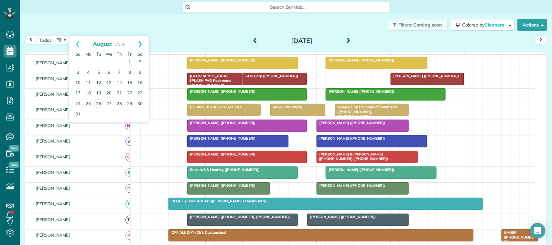
click at [143, 42] on link "Next" at bounding box center [140, 44] width 18 height 16
click at [326, 147] on div at bounding box center [372, 142] width 110 height 12
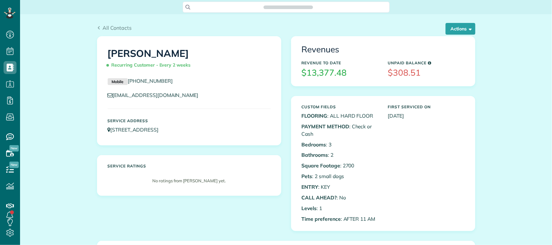
scroll to position [3, 3]
click at [451, 25] on button "Actions" at bounding box center [461, 29] width 30 height 12
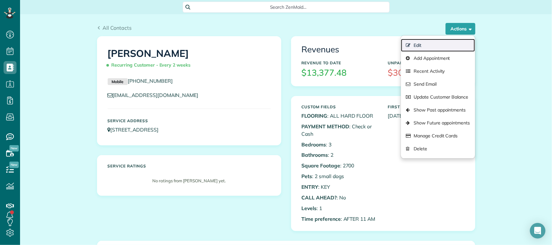
click at [449, 44] on link "Edit" at bounding box center [438, 45] width 74 height 13
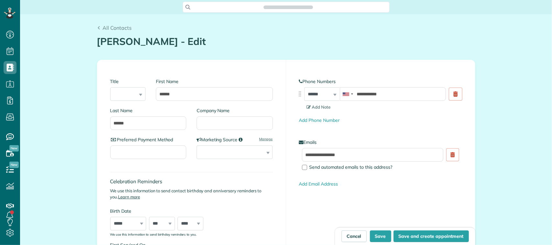
scroll to position [3, 3]
type input "**********"
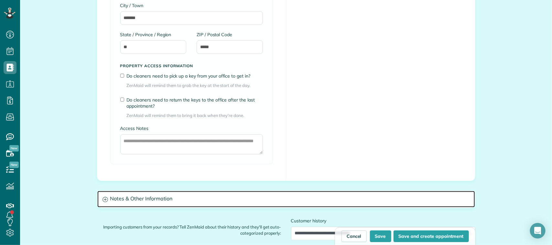
click at [148, 198] on h3 "Notes & Other Information" at bounding box center [286, 199] width 378 height 17
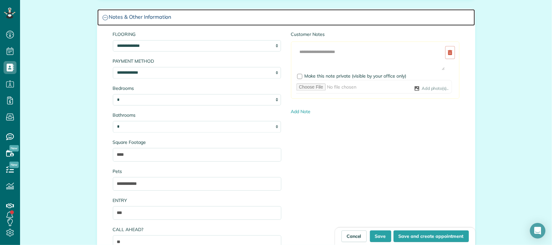
scroll to position [647, 0]
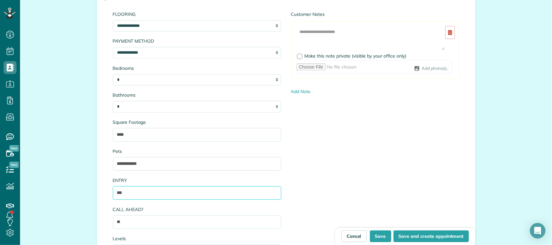
drag, startPoint x: 133, startPoint y: 196, endPoint x: 104, endPoint y: 193, distance: 29.2
click at [104, 193] on div "**********" at bounding box center [286, 150] width 378 height 289
click at [272, 195] on input "**********" at bounding box center [197, 193] width 169 height 14
drag, startPoint x: 274, startPoint y: 192, endPoint x: 101, endPoint y: 192, distance: 172.8
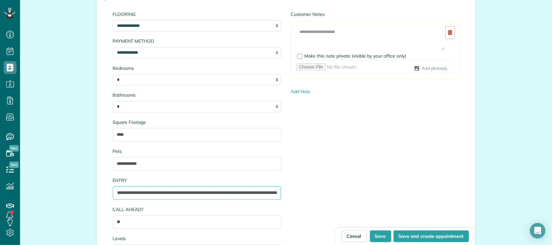
click at [101, 192] on div "**********" at bounding box center [286, 150] width 378 height 289
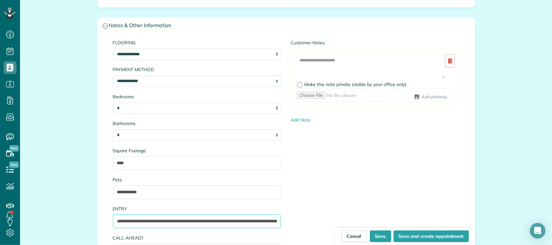
scroll to position [607, 0]
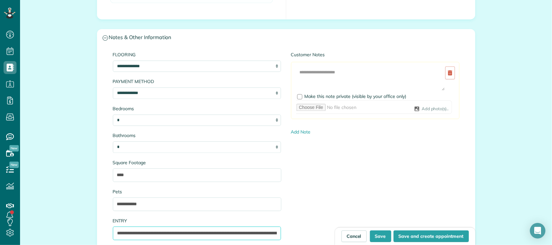
type input "**********"
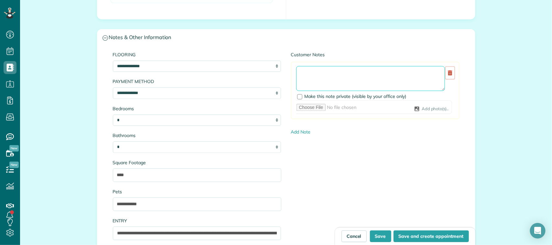
click at [316, 77] on textarea at bounding box center [370, 78] width 149 height 25
paste textarea "**********"
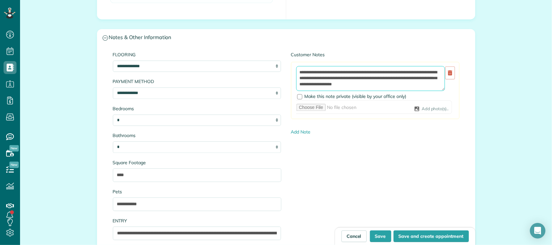
click at [378, 86] on textarea "**********" at bounding box center [370, 78] width 149 height 25
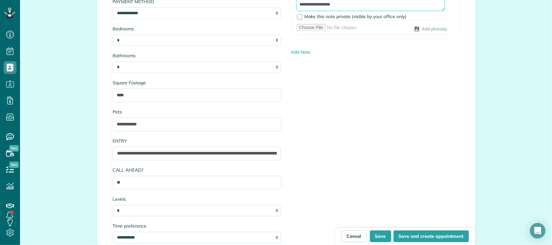
scroll to position [688, 0]
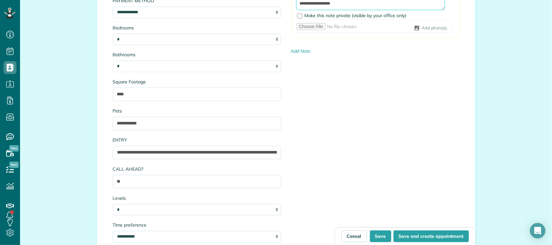
type textarea "**********"
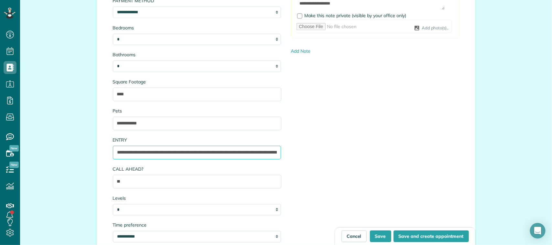
click at [248, 155] on input "**********" at bounding box center [197, 153] width 169 height 14
type input "**********"
click at [379, 235] on button "Save" at bounding box center [380, 237] width 21 height 12
type input "**********"
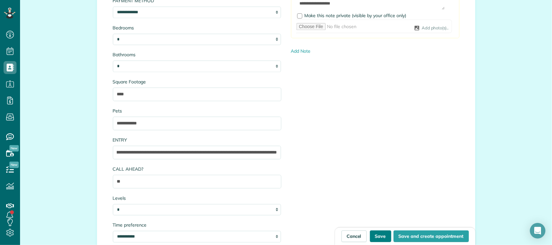
scroll to position [0, 0]
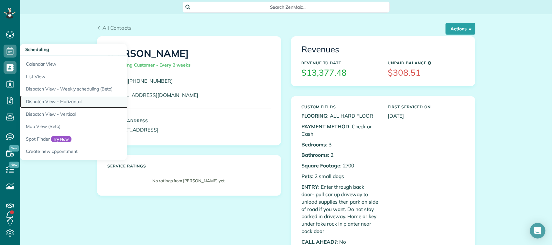
click at [77, 98] on link "Dispatch View - Horizontal" at bounding box center [101, 101] width 162 height 13
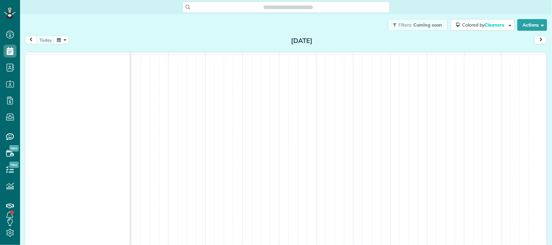
scroll to position [3, 3]
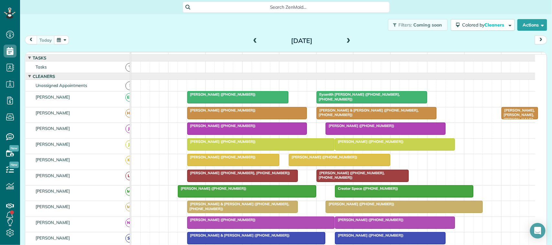
click at [63, 40] on button "button" at bounding box center [61, 40] width 15 height 9
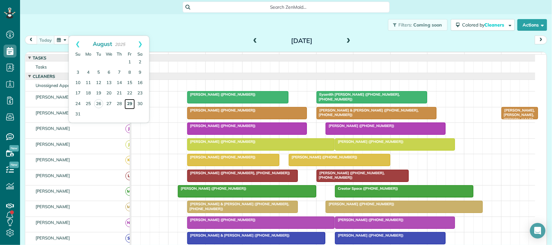
click at [129, 106] on link "29" at bounding box center [130, 104] width 10 height 10
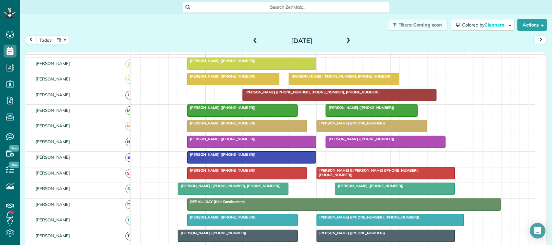
scroll to position [112, 0]
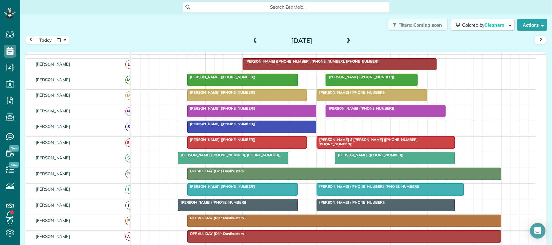
click at [213, 168] on link "OFF ALL DAY (Dk's Dustbusters)" at bounding box center [344, 174] width 314 height 12
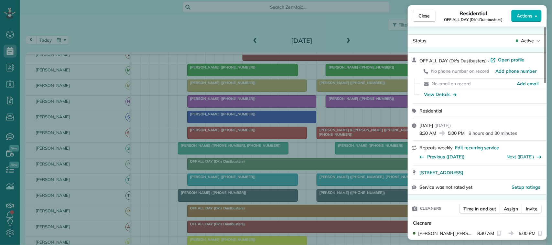
click at [422, 16] on span "Close" at bounding box center [425, 16] width 12 height 6
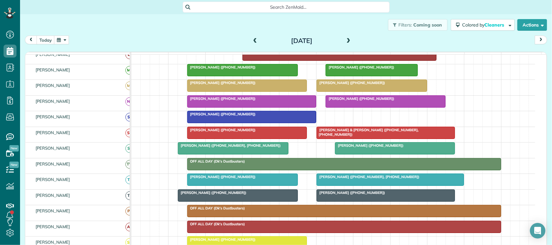
click at [229, 123] on div at bounding box center [252, 117] width 128 height 12
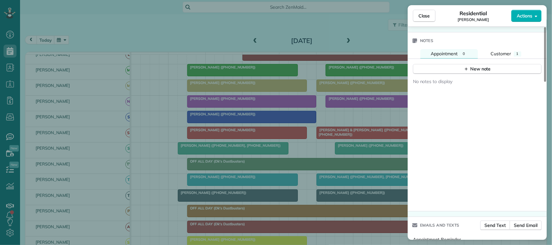
scroll to position [535, 0]
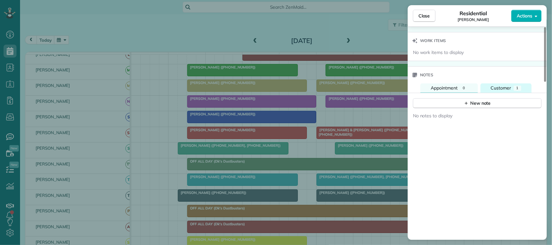
click at [504, 93] on button "Customer 1" at bounding box center [506, 87] width 51 height 9
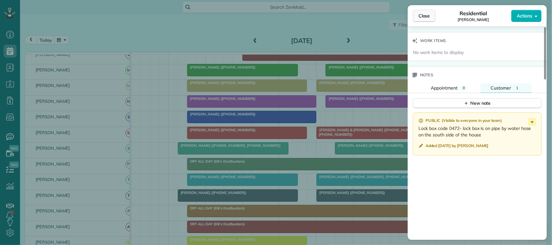
click at [434, 17] on button "Close" at bounding box center [424, 16] width 23 height 12
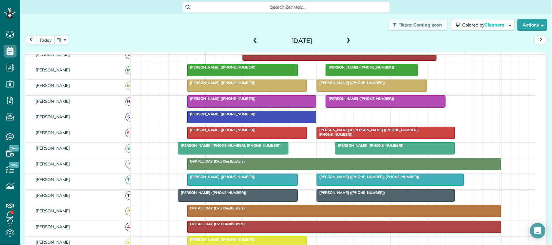
click at [47, 39] on button "today" at bounding box center [46, 40] width 18 height 9
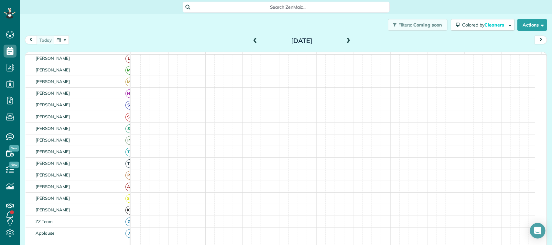
scroll to position [121, 0]
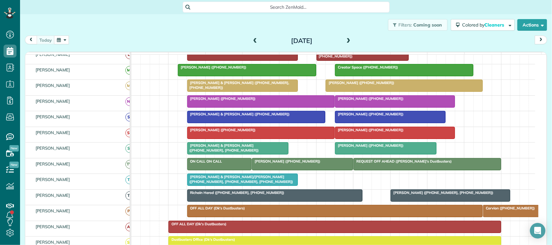
click at [252, 39] on span at bounding box center [255, 41] width 7 height 6
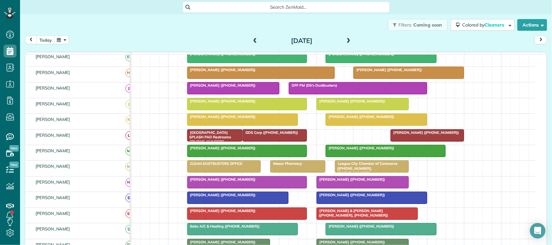
scroll to position [0, 0]
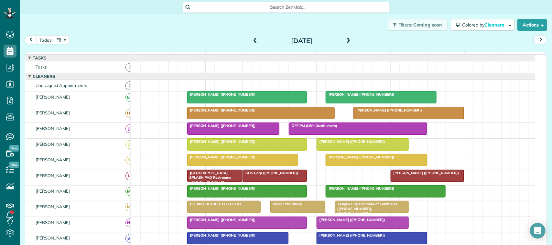
click at [366, 113] on div "[PERSON_NAME] ([PHONE_NUMBER])" at bounding box center [409, 110] width 107 height 5
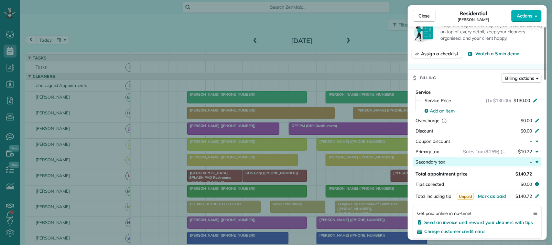
scroll to position [283, 0]
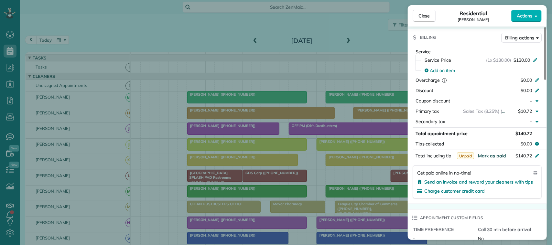
click at [494, 158] on span "Mark as paid" at bounding box center [492, 156] width 28 height 6
click at [425, 19] on button "Close" at bounding box center [424, 16] width 23 height 12
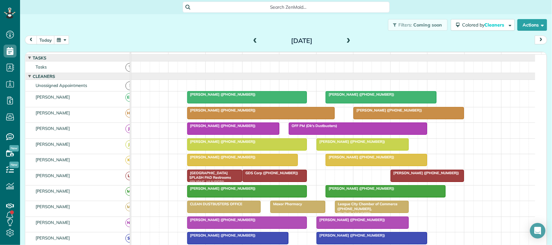
click at [297, 113] on div "[PERSON_NAME] ([PHONE_NUMBER])" at bounding box center [261, 110] width 144 height 5
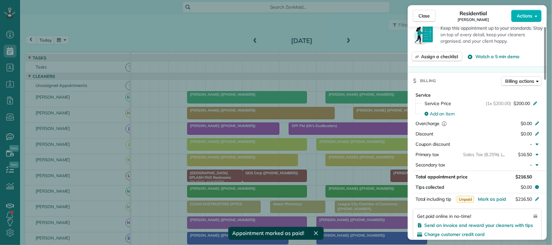
scroll to position [243, 0]
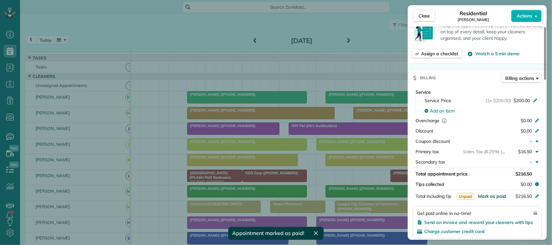
click at [498, 196] on span "Mark as paid" at bounding box center [492, 197] width 28 height 6
click at [428, 20] on button "Close" at bounding box center [424, 16] width 23 height 12
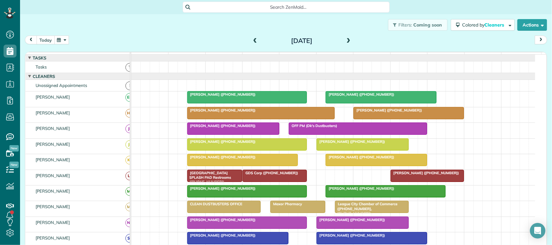
click at [47, 41] on button "today" at bounding box center [46, 40] width 18 height 9
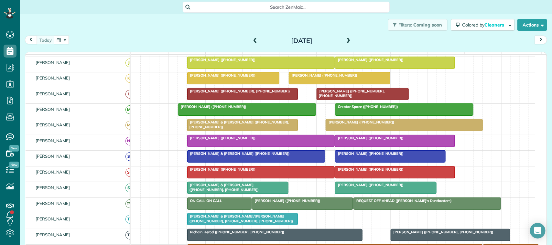
scroll to position [78, 0]
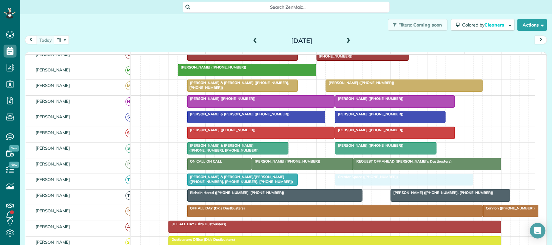
drag, startPoint x: 349, startPoint y: 79, endPoint x: 346, endPoint y: 185, distance: 106.8
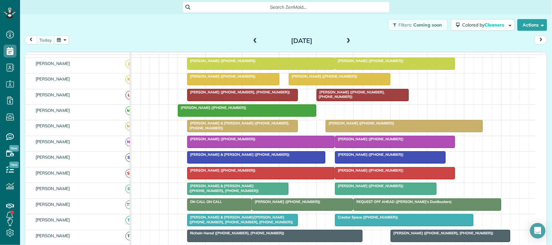
click at [352, 195] on div at bounding box center [386, 189] width 101 height 12
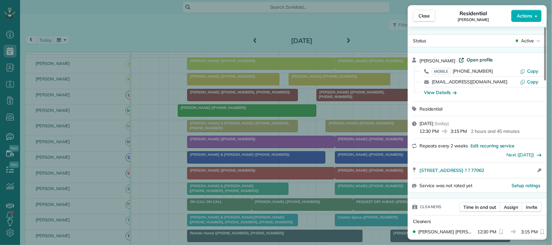
click at [481, 61] on span "Open profile" at bounding box center [480, 60] width 26 height 6
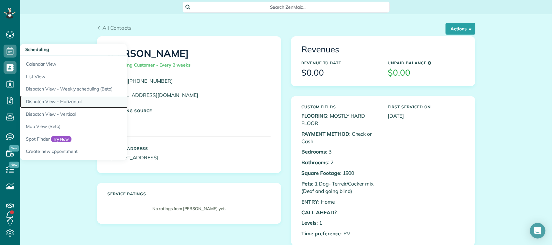
click at [65, 103] on link "Dispatch View - Horizontal" at bounding box center [101, 101] width 162 height 13
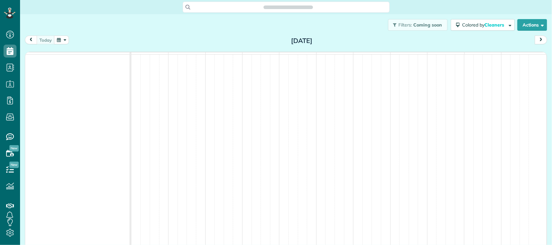
scroll to position [3, 3]
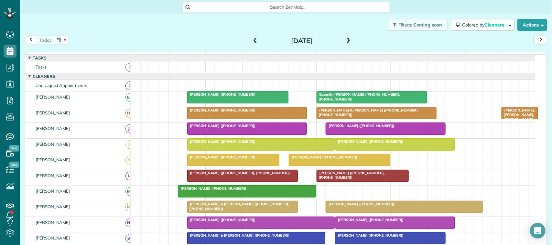
click at [50, 46] on div "[DATE] [DATE]" at bounding box center [286, 42] width 523 height 12
click at [83, 38] on div "[DATE] [DATE]" at bounding box center [286, 42] width 523 height 12
click at [79, 38] on div "[DATE] [DATE]" at bounding box center [286, 42] width 523 height 12
click at [61, 39] on button "button" at bounding box center [61, 40] width 15 height 9
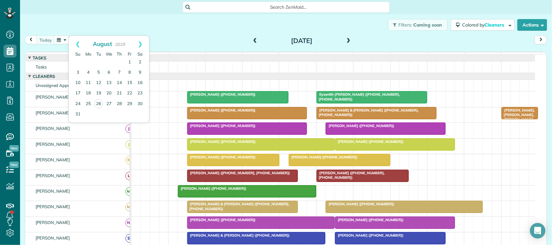
click at [91, 25] on div "Filters: Coming soon Colored by Cleaners Color by Cleaner Color by Team Color b…" at bounding box center [286, 24] width 532 height 21
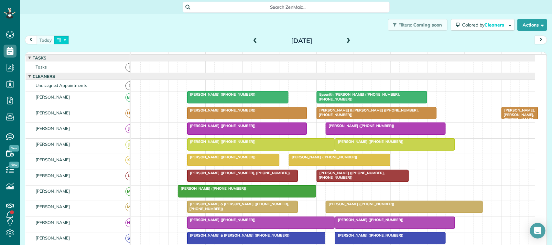
click at [66, 38] on button "button" at bounding box center [61, 40] width 15 height 9
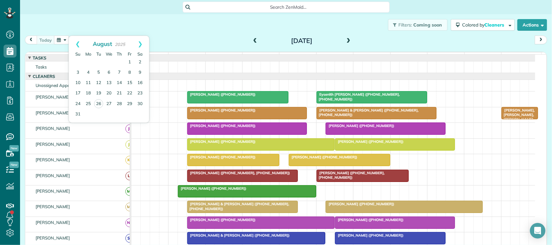
click at [87, 36] on div "Prev Next August 2025 Su Mo Tu We Th Fr Sa 1 2 3 4 5 6 7 8 9 10 11 12 13 14 15 …" at bounding box center [109, 79] width 81 height 87
click at [96, 27] on div "Filters: Coming soon Colored by Cleaners Color by Cleaner Color by Team Color b…" at bounding box center [286, 24] width 532 height 21
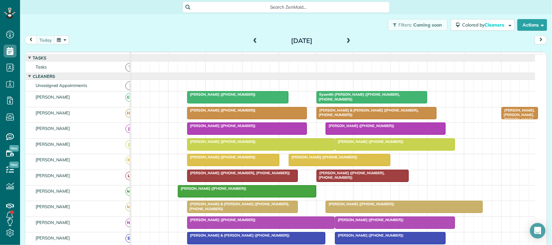
click at [61, 34] on div "Filters: Coming soon Colored by Cleaners Color by Cleaner Color by Team Color b…" at bounding box center [286, 24] width 532 height 21
click at [61, 38] on button "button" at bounding box center [61, 40] width 15 height 9
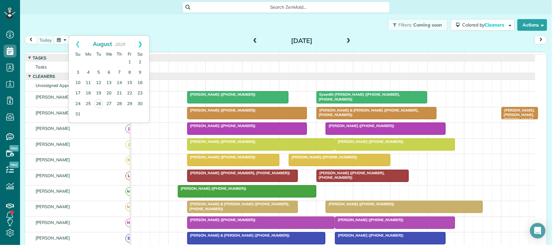
click at [144, 44] on link "Next" at bounding box center [140, 44] width 18 height 16
click at [92, 73] on link "8" at bounding box center [88, 73] width 10 height 10
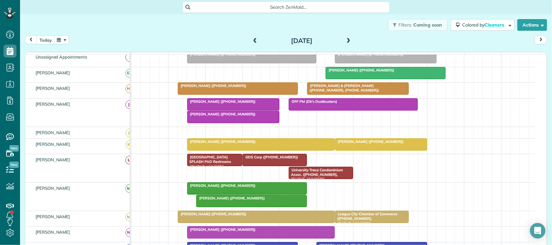
scroll to position [0, 0]
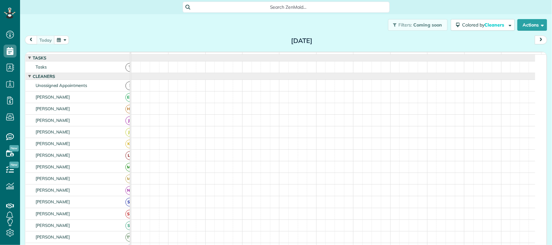
scroll to position [3, 3]
click at [62, 36] on button "button" at bounding box center [61, 40] width 15 height 9
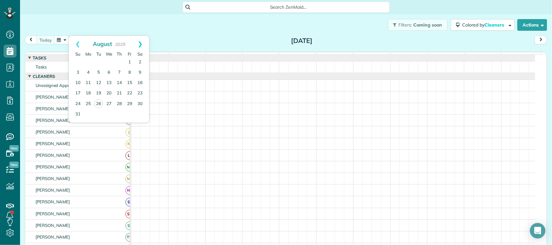
click at [138, 47] on link "Next" at bounding box center [140, 44] width 18 height 16
click at [87, 73] on link "8" at bounding box center [88, 73] width 10 height 10
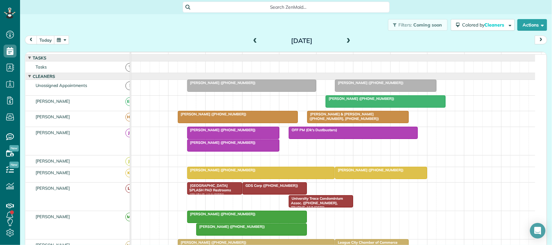
scroll to position [0, 0]
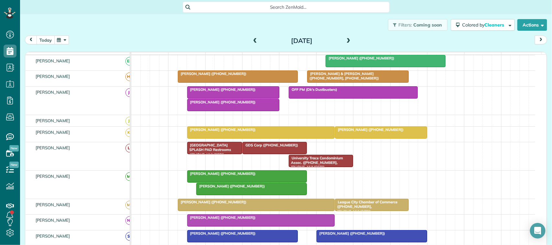
click at [43, 40] on button "today" at bounding box center [46, 40] width 18 height 9
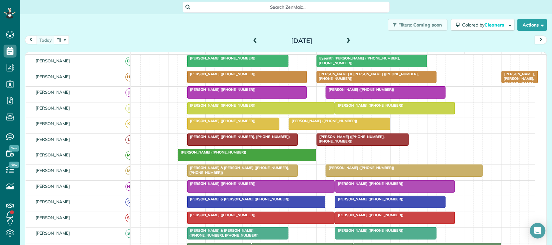
click at [252, 42] on span at bounding box center [255, 41] width 7 height 6
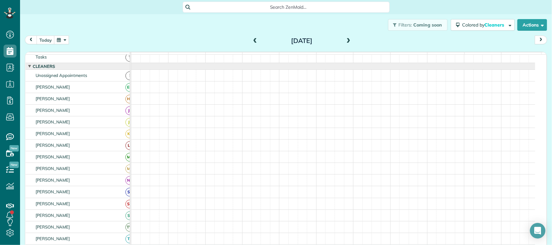
scroll to position [0, 0]
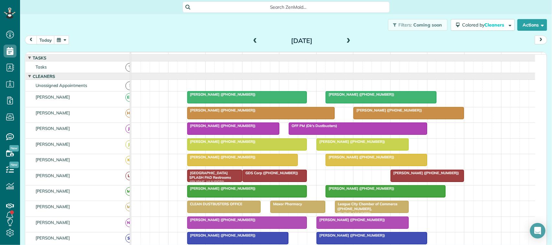
click at [237, 103] on div at bounding box center [247, 98] width 119 height 12
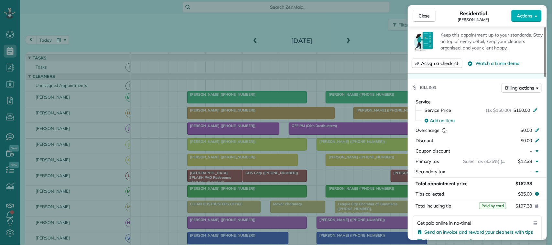
scroll to position [243, 0]
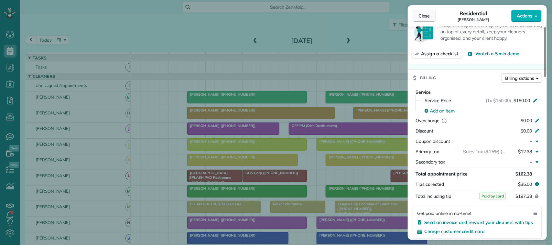
click at [425, 17] on span "Close" at bounding box center [425, 16] width 12 height 6
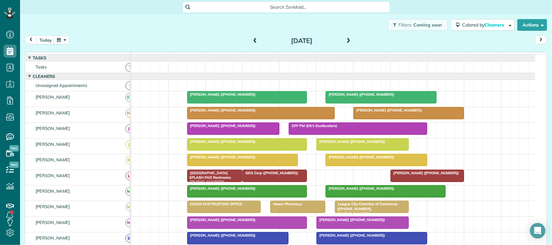
click at [62, 43] on button "button" at bounding box center [61, 40] width 15 height 9
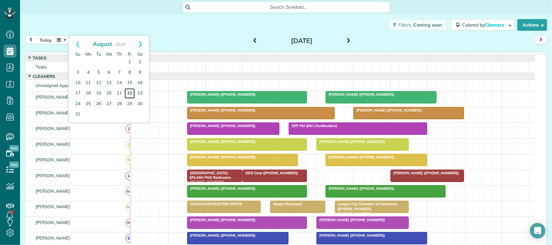
click at [133, 96] on link "22" at bounding box center [130, 93] width 10 height 10
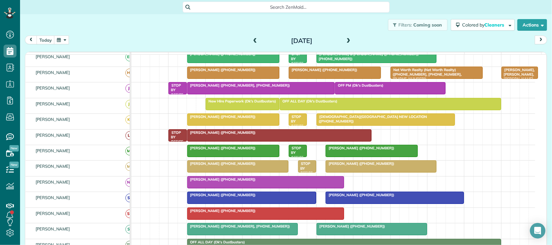
scroll to position [44, 0]
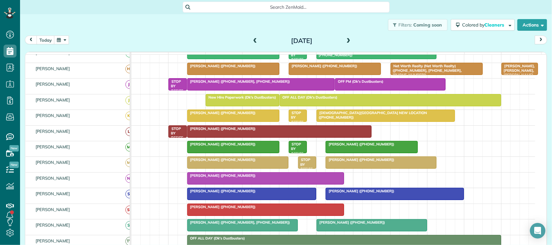
click at [228, 178] on span "[PERSON_NAME] ([PHONE_NUMBER])" at bounding box center [221, 175] width 69 height 5
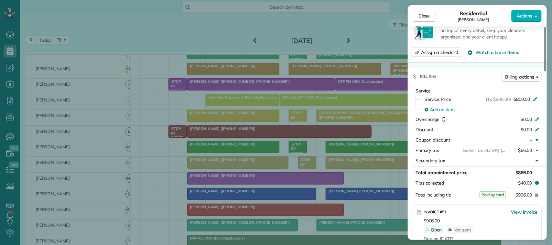
scroll to position [243, 0]
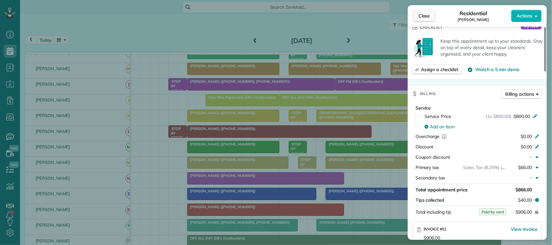
click at [428, 17] on span "Close" at bounding box center [425, 16] width 12 height 6
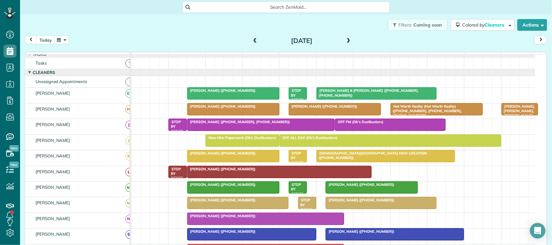
scroll to position [44, 0]
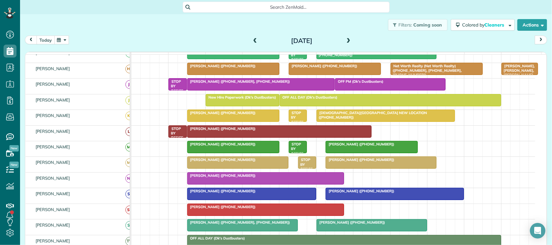
click at [50, 43] on button "today" at bounding box center [46, 40] width 18 height 9
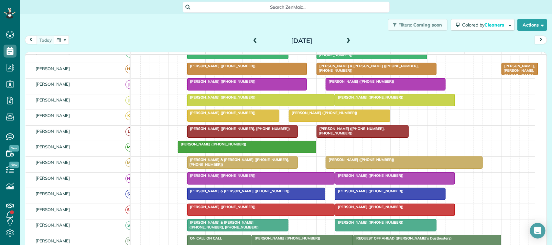
scroll to position [85, 0]
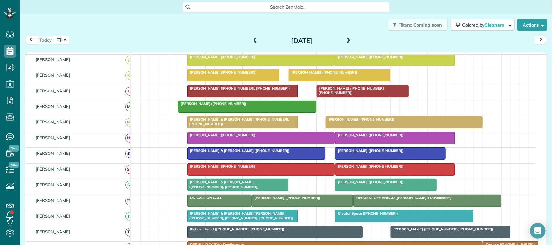
click at [349, 128] on div at bounding box center [404, 122] width 156 height 12
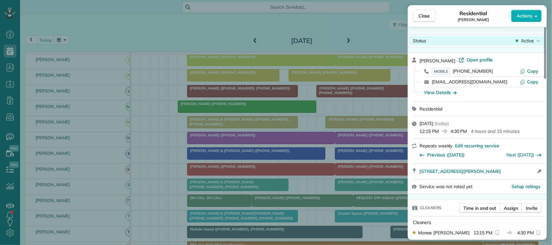
click at [531, 41] on span "Active" at bounding box center [527, 41] width 13 height 6
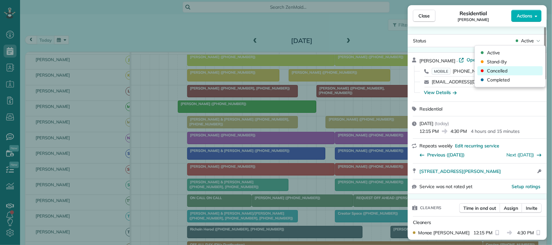
click at [517, 67] on div "Cancelled" at bounding box center [510, 70] width 65 height 9
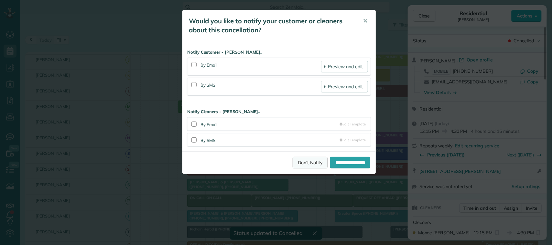
click at [296, 166] on link "Don't Notify" at bounding box center [310, 163] width 35 height 12
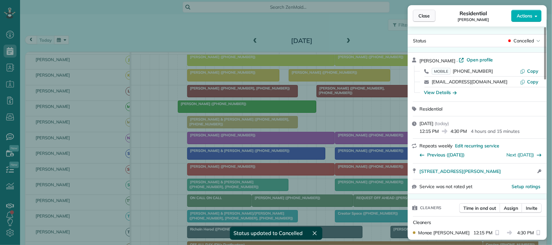
click at [419, 17] on span "Close" at bounding box center [425, 16] width 12 height 6
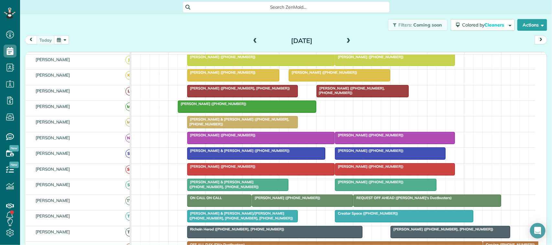
click at [199, 113] on div at bounding box center [247, 107] width 138 height 12
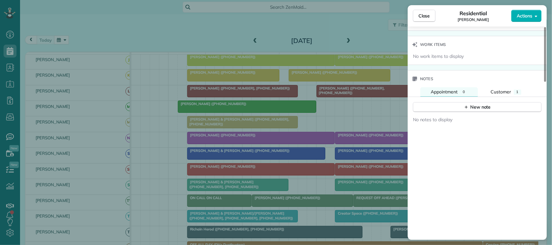
scroll to position [566, 0]
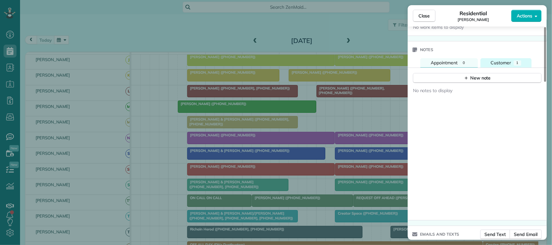
click at [513, 58] on button "Customer 1" at bounding box center [506, 62] width 51 height 9
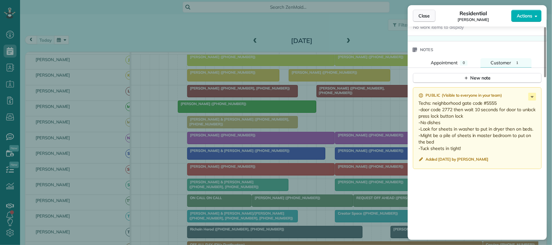
click at [433, 15] on button "Close" at bounding box center [424, 16] width 23 height 12
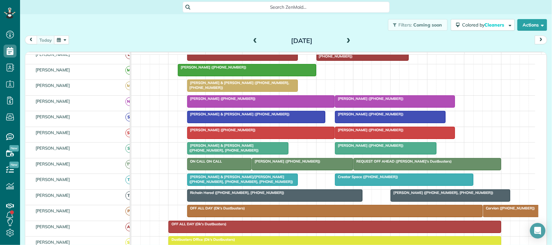
scroll to position [0, 0]
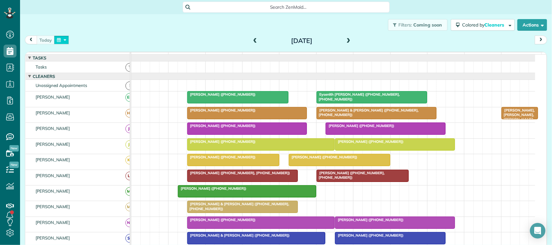
click at [60, 41] on button "button" at bounding box center [61, 40] width 15 height 9
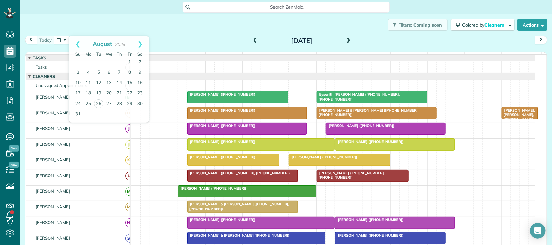
click at [77, 27] on div "Filters: Coming soon Colored by Cleaners Color by Cleaner Color by Team Color b…" at bounding box center [286, 24] width 532 height 21
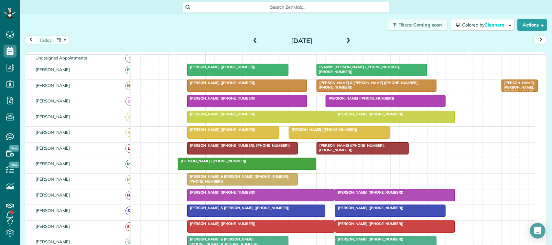
scroll to position [40, 0]
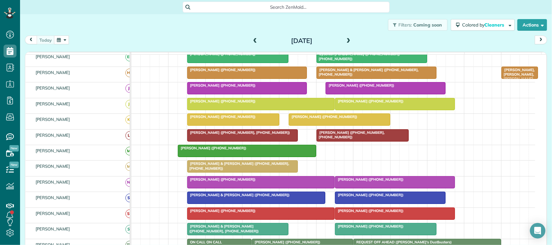
click at [222, 157] on div at bounding box center [247, 151] width 138 height 12
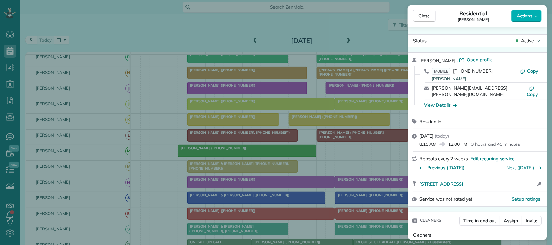
scroll to position [81, 0]
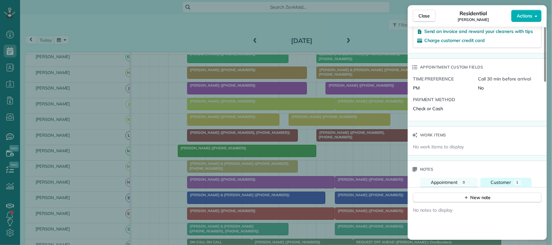
click at [507, 178] on button "Customer 1" at bounding box center [506, 182] width 51 height 9
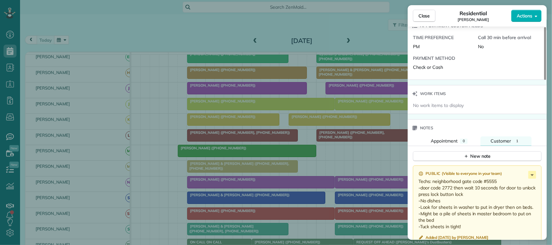
scroll to position [528, 0]
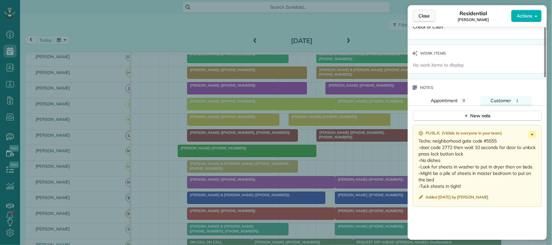
click at [432, 17] on button "Close" at bounding box center [424, 16] width 23 height 12
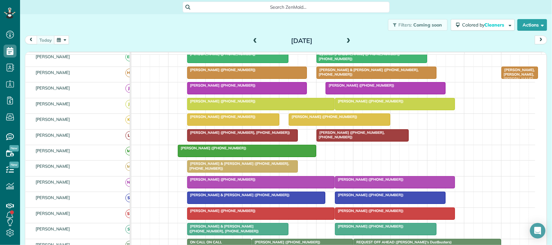
click at [248, 110] on div at bounding box center [261, 104] width 147 height 12
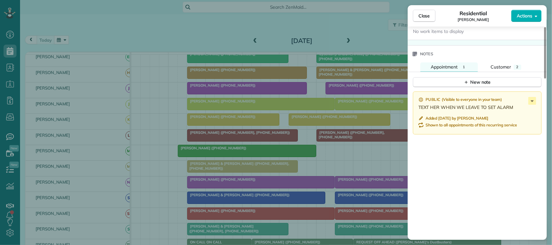
scroll to position [607, 0]
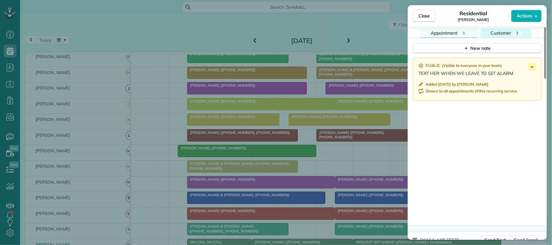
click at [506, 38] on button "Customer 2" at bounding box center [506, 32] width 51 height 9
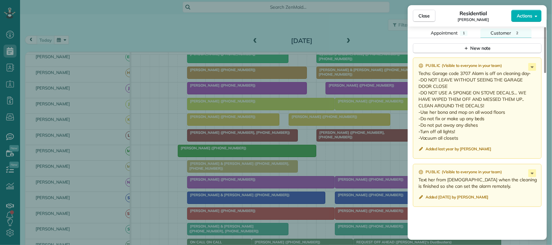
scroll to position [566, 0]
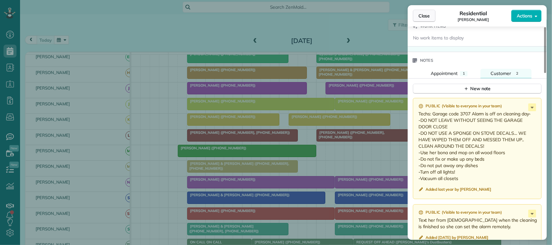
click at [428, 15] on span "Close" at bounding box center [425, 16] width 12 height 6
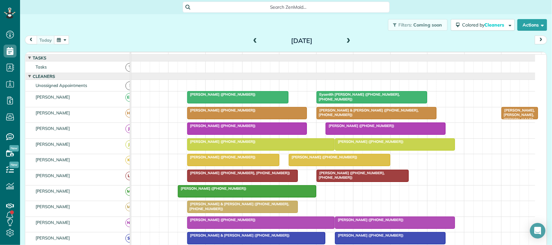
click at [116, 41] on div "[DATE] [DATE]" at bounding box center [286, 42] width 523 height 12
click at [63, 38] on button "button" at bounding box center [61, 40] width 15 height 9
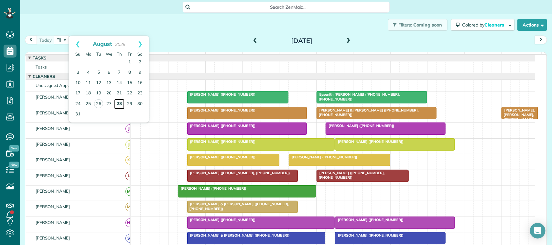
click at [116, 105] on link "28" at bounding box center [119, 104] width 10 height 10
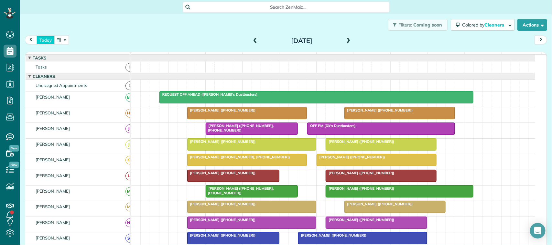
click at [44, 38] on button "today" at bounding box center [46, 40] width 18 height 9
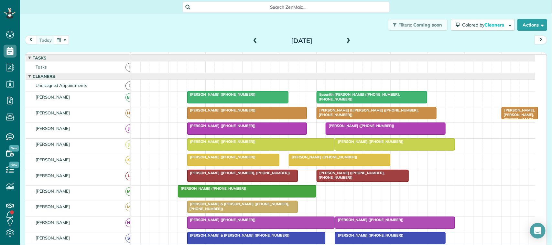
click at [345, 41] on span at bounding box center [348, 41] width 7 height 6
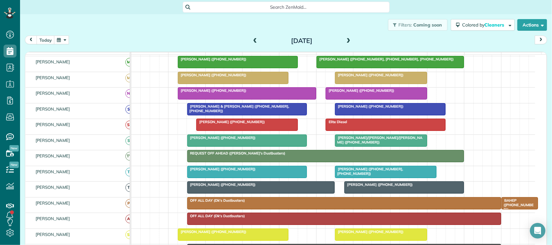
scroll to position [75, 0]
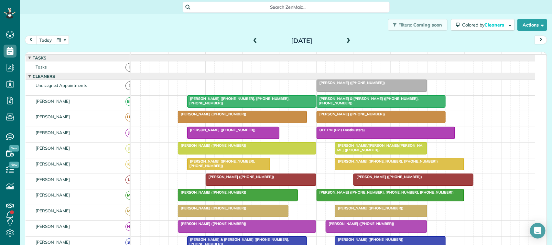
click at [348, 40] on span at bounding box center [348, 41] width 7 height 6
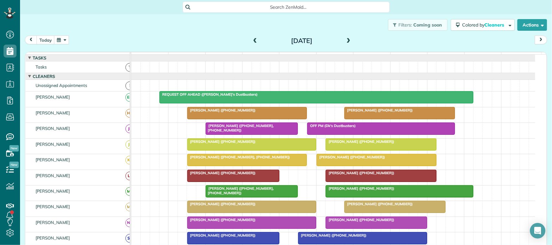
click at [345, 39] on span at bounding box center [348, 41] width 7 height 6
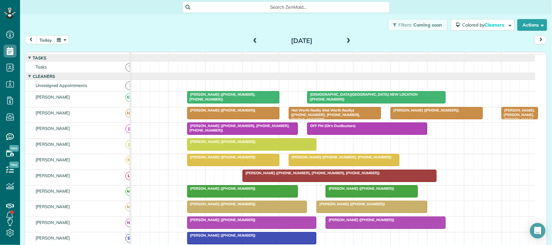
click at [46, 48] on div "[DATE] [DATE] function(groupId) { return _("Cleaners"); } 7am 8am 9am 10am 11am…" at bounding box center [286, 135] width 523 height 199
click at [49, 46] on div "[DATE] [DATE]" at bounding box center [286, 42] width 523 height 12
click at [49, 41] on button "today" at bounding box center [46, 40] width 18 height 9
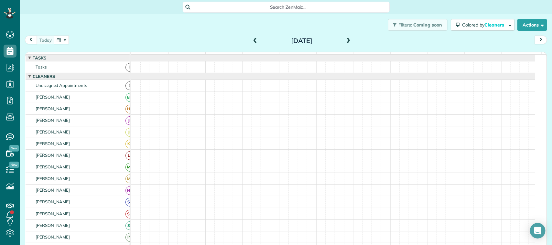
click at [122, 34] on div "Filters: Coming soon Colored by Cleaners Color by Cleaner Color by Team Color b…" at bounding box center [286, 24] width 532 height 21
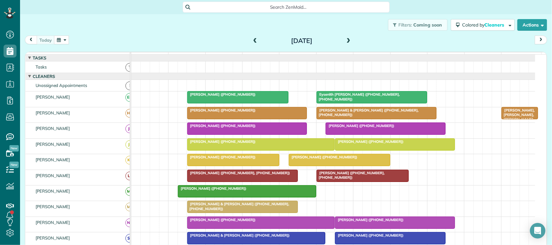
click at [70, 38] on div "[DATE] [DATE]" at bounding box center [286, 42] width 523 height 12
click at [64, 40] on button "button" at bounding box center [61, 40] width 15 height 9
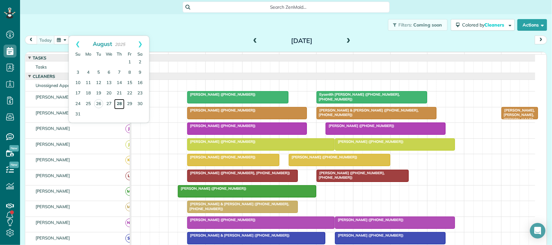
click at [120, 105] on link "28" at bounding box center [119, 104] width 10 height 10
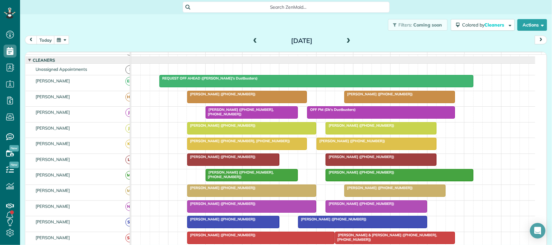
scroll to position [0, 0]
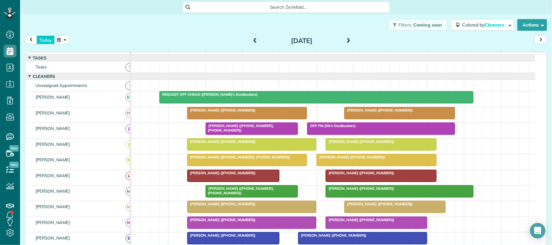
click at [46, 43] on button "today" at bounding box center [46, 40] width 18 height 9
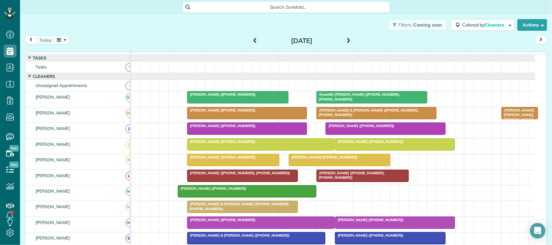
click at [99, 43] on div "[DATE] [DATE]" at bounding box center [286, 42] width 523 height 12
click at [118, 36] on div "[DATE] [DATE]" at bounding box center [286, 42] width 523 height 12
click at [348, 41] on span at bounding box center [348, 41] width 7 height 6
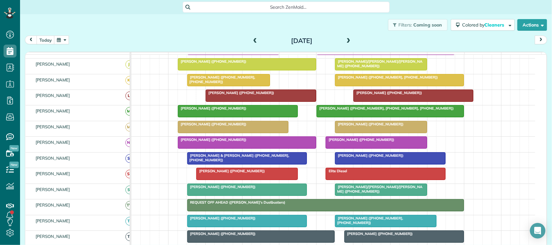
scroll to position [81, 0]
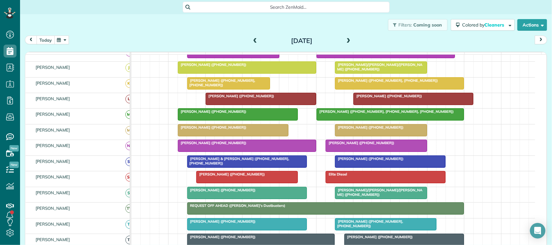
click at [49, 41] on button "today" at bounding box center [46, 40] width 18 height 9
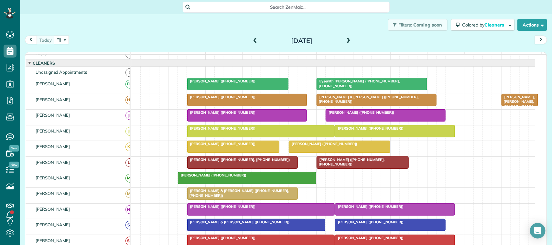
scroll to position [0, 0]
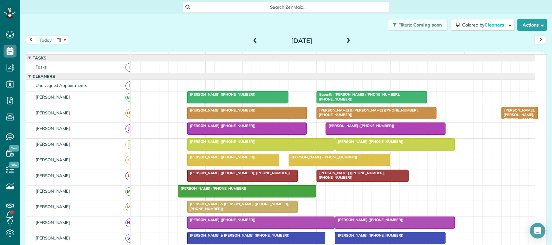
click at [345, 42] on span at bounding box center [348, 41] width 7 height 6
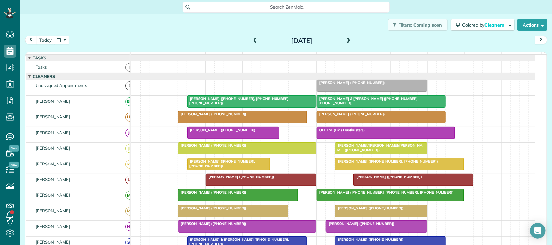
click at [347, 42] on span at bounding box center [348, 41] width 7 height 6
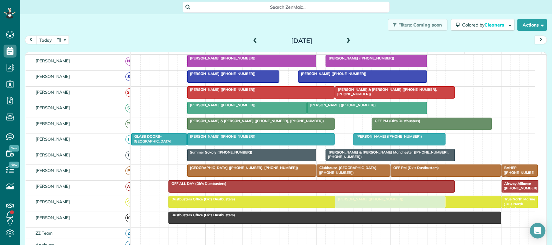
drag, startPoint x: 342, startPoint y: 112, endPoint x: 351, endPoint y: 206, distance: 94.6
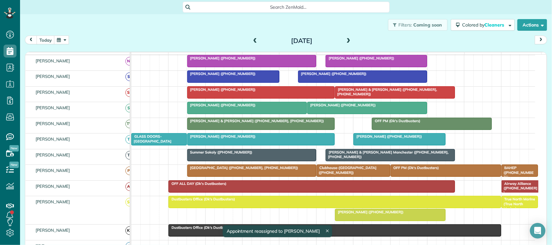
click at [287, 202] on div "Dustbusters Office (Dk's Dustbusters)" at bounding box center [335, 199] width 329 height 5
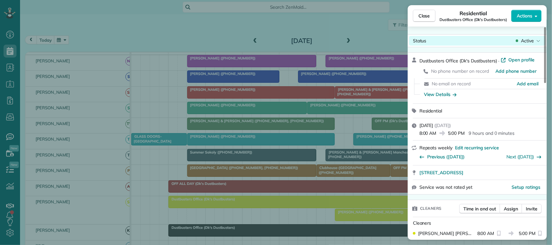
click at [526, 42] on span "Active" at bounding box center [527, 41] width 13 height 6
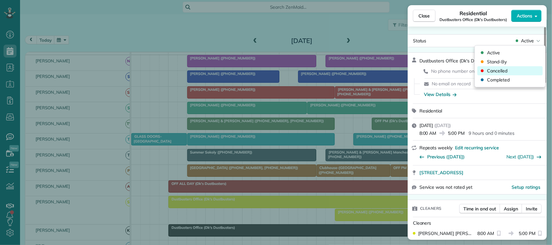
click at [522, 67] on div "Cancelled" at bounding box center [510, 70] width 65 height 9
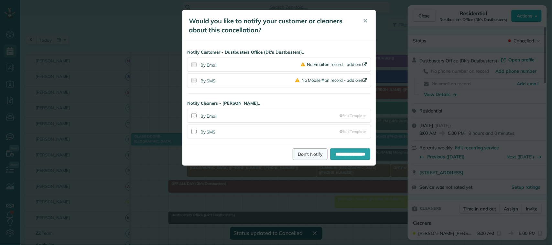
click at [306, 151] on link "Don't Notify" at bounding box center [310, 155] width 35 height 12
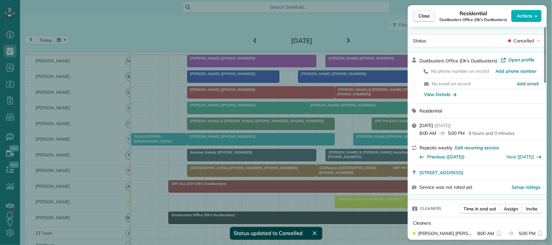
click at [427, 15] on span "Close" at bounding box center [425, 16] width 12 height 6
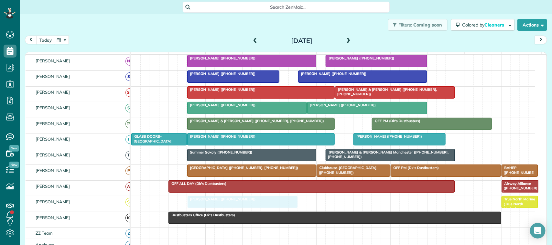
drag, startPoint x: 364, startPoint y: 210, endPoint x: 217, endPoint y: 210, distance: 146.9
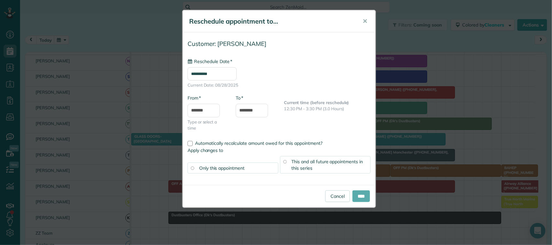
type input "**********"
click at [360, 198] on input "****" at bounding box center [361, 197] width 17 height 12
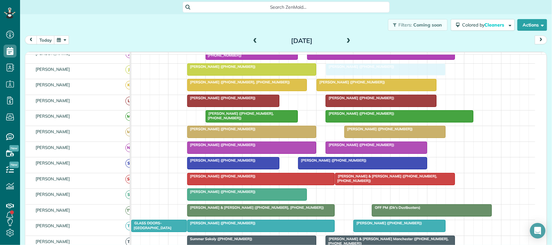
drag, startPoint x: 351, startPoint y: 193, endPoint x: 370, endPoint y: 65, distance: 129.5
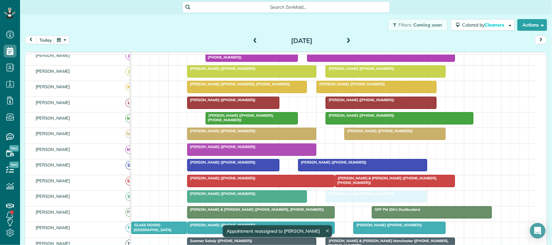
drag, startPoint x: 356, startPoint y: 155, endPoint x: 360, endPoint y: 203, distance: 48.3
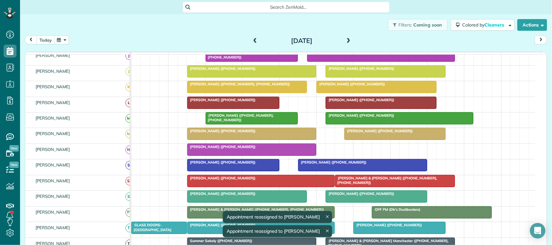
click at [360, 77] on div at bounding box center [385, 72] width 119 height 12
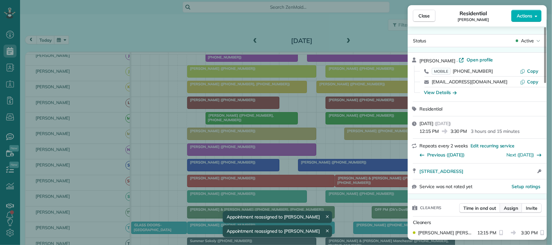
click at [503, 208] on button "Assign" at bounding box center [511, 209] width 23 height 10
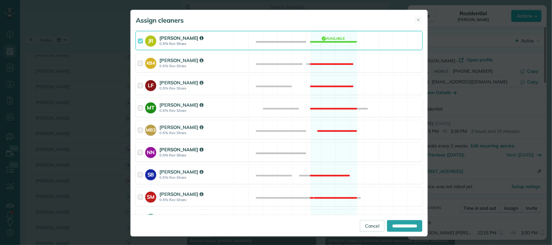
click at [238, 156] on div "NN [PERSON_NAME] 0.5% Rev Share Available" at bounding box center [279, 152] width 287 height 19
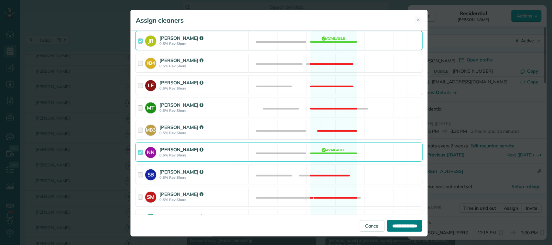
click at [387, 222] on input "**********" at bounding box center [404, 226] width 35 height 12
type input "**********"
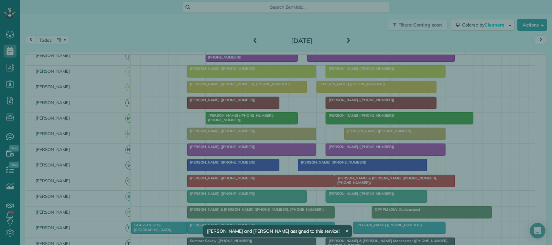
click at [429, 13] on span "Close" at bounding box center [425, 16] width 12 height 6
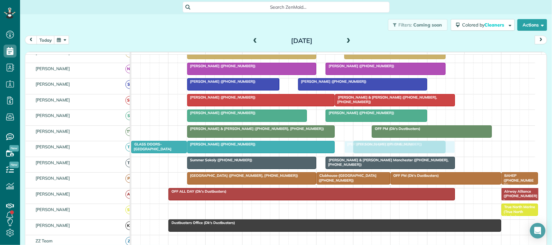
drag, startPoint x: 261, startPoint y: 221, endPoint x: 413, endPoint y: 160, distance: 163.9
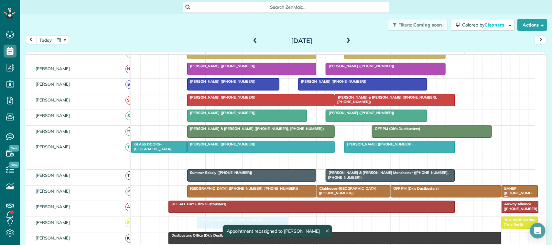
drag, startPoint x: 391, startPoint y: 168, endPoint x: 230, endPoint y: 229, distance: 172.3
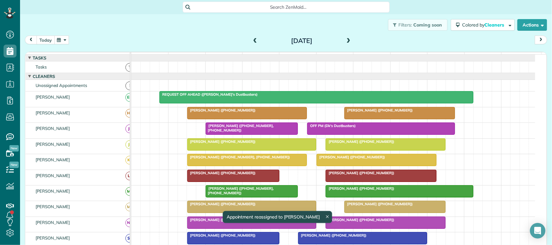
click at [50, 41] on button "today" at bounding box center [46, 40] width 18 height 9
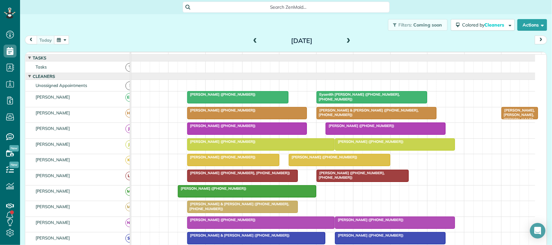
click at [97, 41] on div "[DATE] [DATE]" at bounding box center [286, 42] width 523 height 12
click at [58, 38] on button "button" at bounding box center [61, 40] width 15 height 9
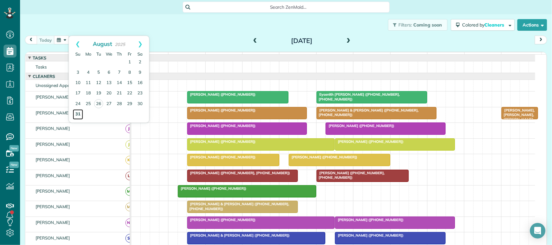
click at [77, 115] on link "31" at bounding box center [78, 114] width 10 height 10
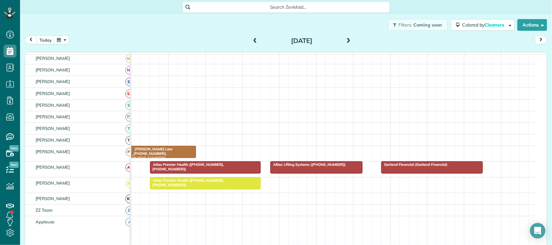
click at [345, 37] on span at bounding box center [348, 41] width 7 height 10
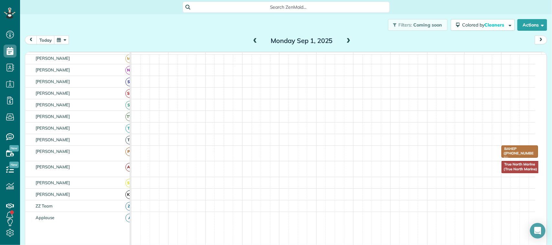
click at [59, 39] on button "button" at bounding box center [61, 40] width 15 height 9
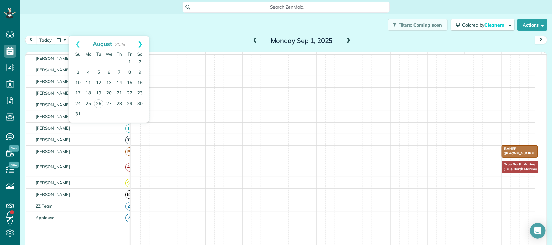
click at [141, 43] on link "Next" at bounding box center [140, 44] width 18 height 16
click at [75, 38] on link "Prev" at bounding box center [78, 44] width 18 height 16
click at [77, 115] on link "31" at bounding box center [78, 114] width 10 height 10
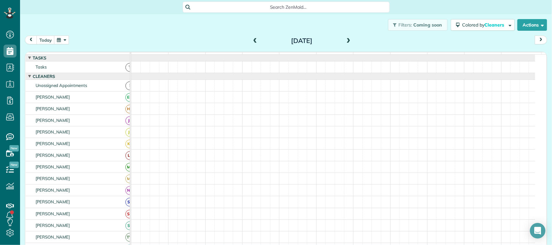
click at [346, 41] on span at bounding box center [348, 41] width 7 height 6
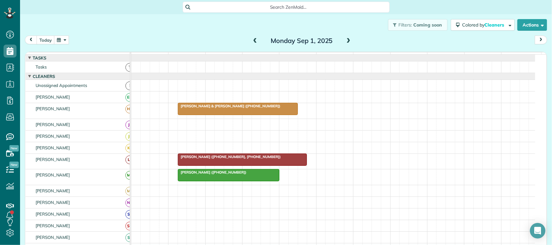
click at [250, 44] on div "Monday Sep 1, 2025" at bounding box center [302, 41] width 104 height 10
click at [252, 41] on span at bounding box center [255, 41] width 7 height 6
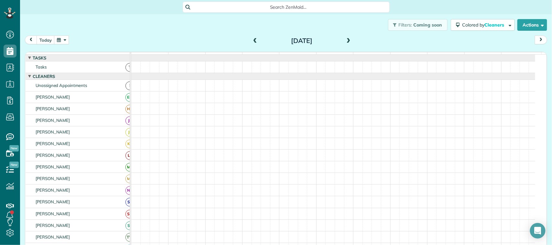
click at [252, 41] on span at bounding box center [255, 41] width 7 height 6
click at [347, 39] on span at bounding box center [348, 41] width 7 height 6
click at [47, 36] on button "today" at bounding box center [46, 40] width 18 height 9
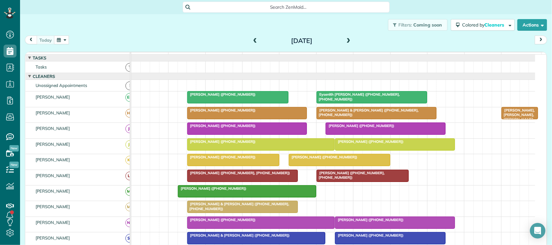
click at [109, 21] on div "Filters: Coming soon Colored by Cleaners Color by Cleaner Color by Team Color b…" at bounding box center [286, 24] width 532 height 21
click at [62, 44] on button "button" at bounding box center [61, 40] width 15 height 9
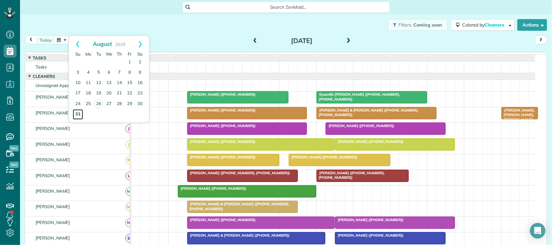
click at [75, 114] on link "31" at bounding box center [78, 114] width 10 height 10
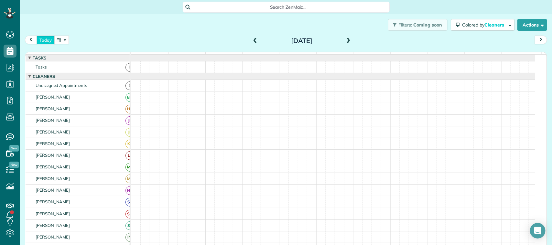
click at [44, 40] on button "today" at bounding box center [46, 40] width 18 height 9
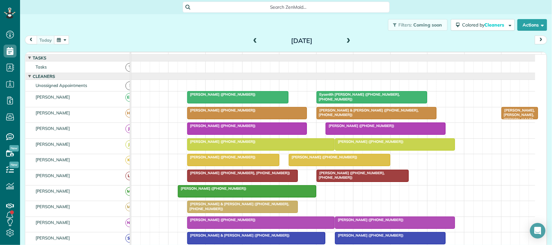
click at [230, 33] on div "Filters: Coming soon Colored by Cleaners Color by Cleaner Color by Team Color b…" at bounding box center [286, 24] width 532 height 21
